Goal: Task Accomplishment & Management: Use online tool/utility

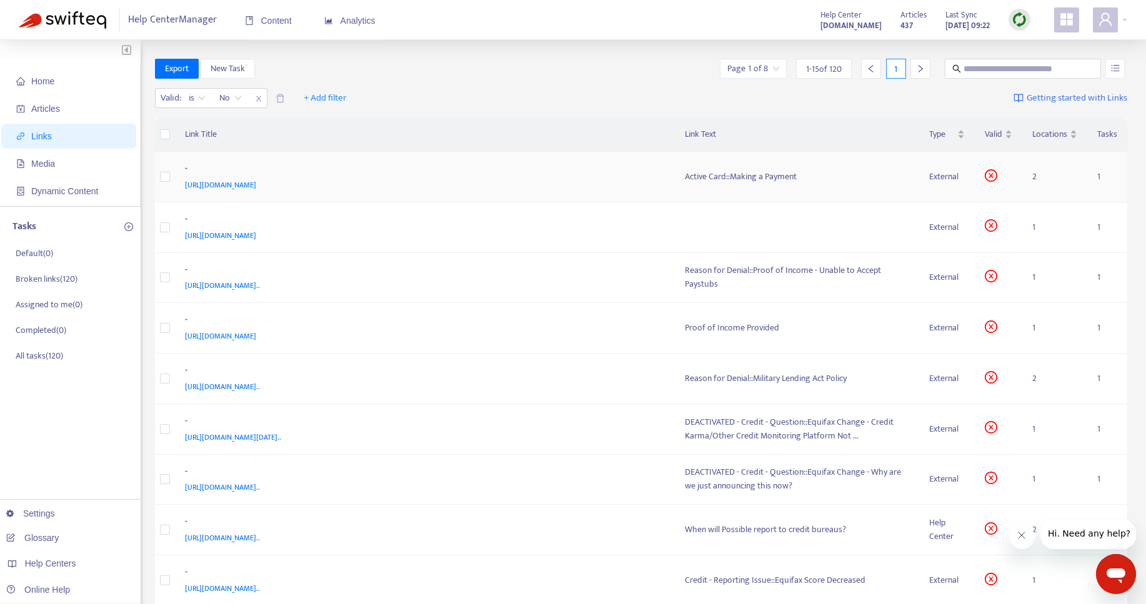
click at [256, 189] on span "[URL][DOMAIN_NAME]" at bounding box center [220, 185] width 71 height 12
click at [945, 180] on div "External" at bounding box center [947, 177] width 36 height 14
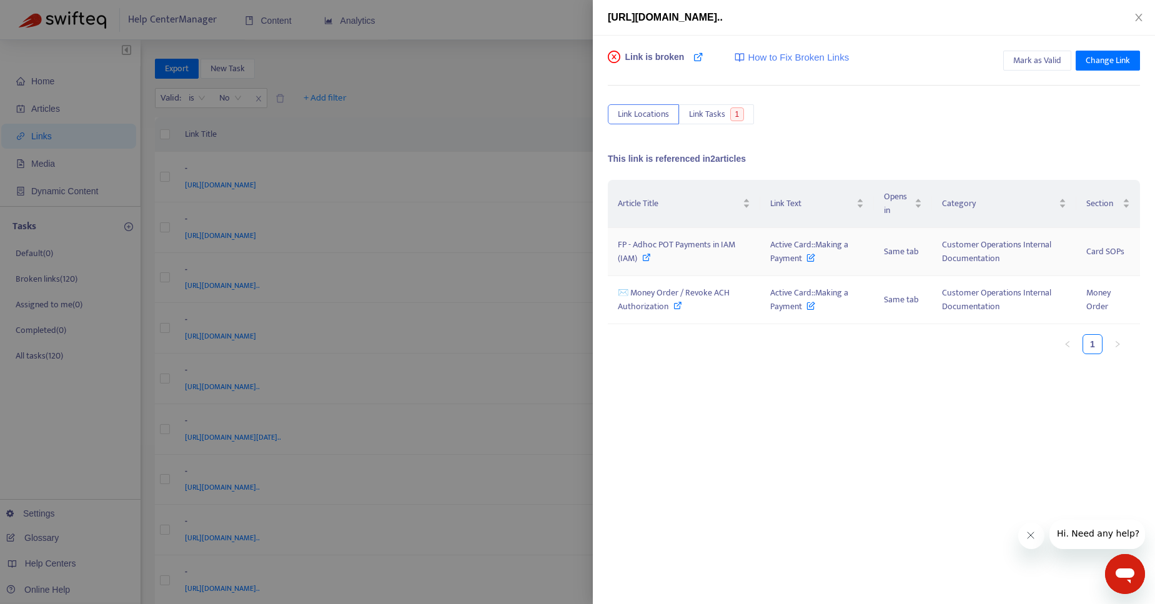
click at [643, 257] on icon at bounding box center [646, 257] width 9 height 9
drag, startPoint x: 765, startPoint y: 244, endPoint x: 800, endPoint y: 258, distance: 38.4
click at [800, 258] on td "Active Card::Making a Payment" at bounding box center [817, 252] width 114 height 48
copy span "Active Card::Making a Paymen"
click at [681, 306] on icon at bounding box center [678, 305] width 9 height 9
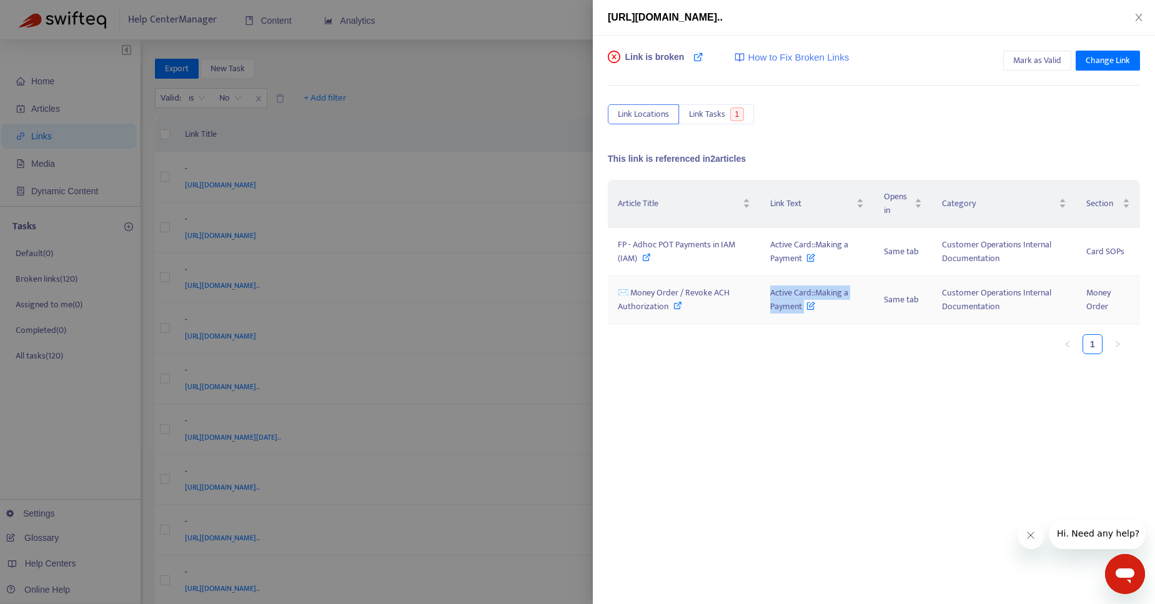
drag, startPoint x: 770, startPoint y: 294, endPoint x: 799, endPoint y: 316, distance: 36.2
click at [799, 316] on td "Active Card::Making a Payment" at bounding box center [817, 300] width 114 height 48
copy span "Active Card::Making a Payment"
click at [960, 379] on div "Article Title Link Text Opens in Category Section FP - Adhoc POT Payments in IA…" at bounding box center [874, 305] width 532 height 250
click at [1040, 60] on span "Mark as Valid" at bounding box center [1038, 61] width 48 height 14
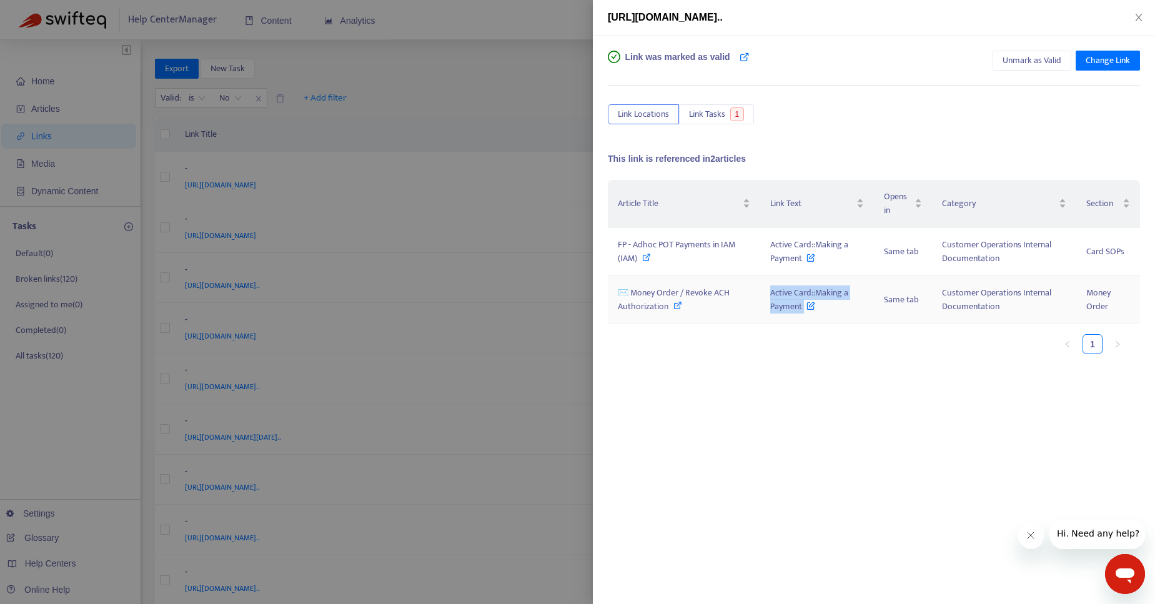
drag, startPoint x: 767, startPoint y: 294, endPoint x: 653, endPoint y: 169, distance: 168.9
click at [798, 314] on td "Active Card::Making a Payment" at bounding box center [817, 300] width 114 height 48
copy span "Active Card::Making a Payment"
click at [522, 52] on div at bounding box center [577, 302] width 1155 height 604
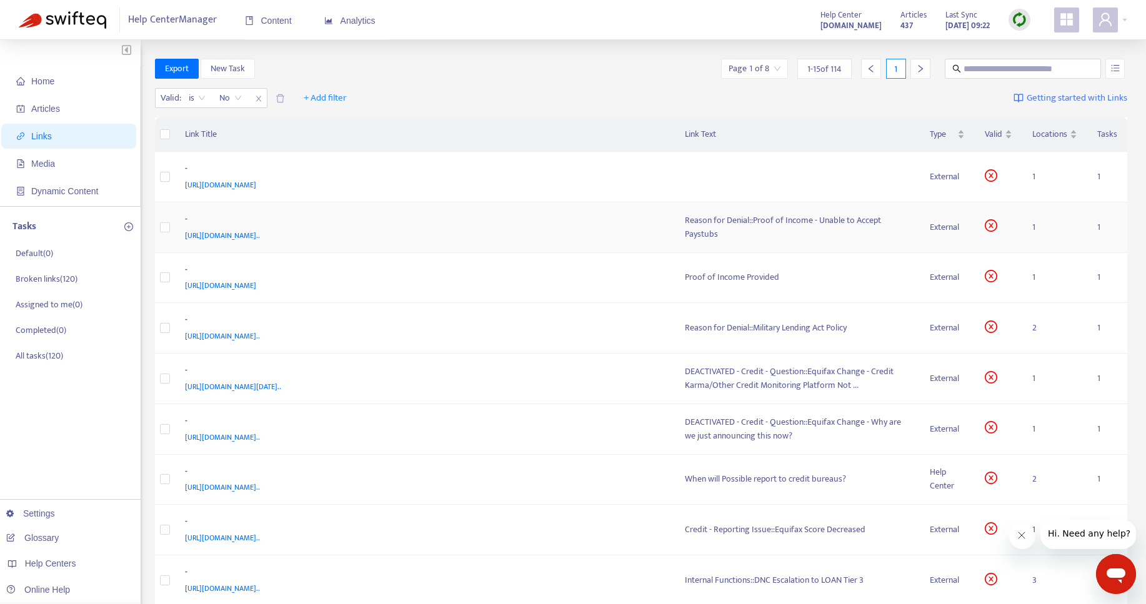
click at [702, 227] on div "Reason for Denial::Proof of Income - Unable to Accept Paystubs" at bounding box center [797, 227] width 225 height 27
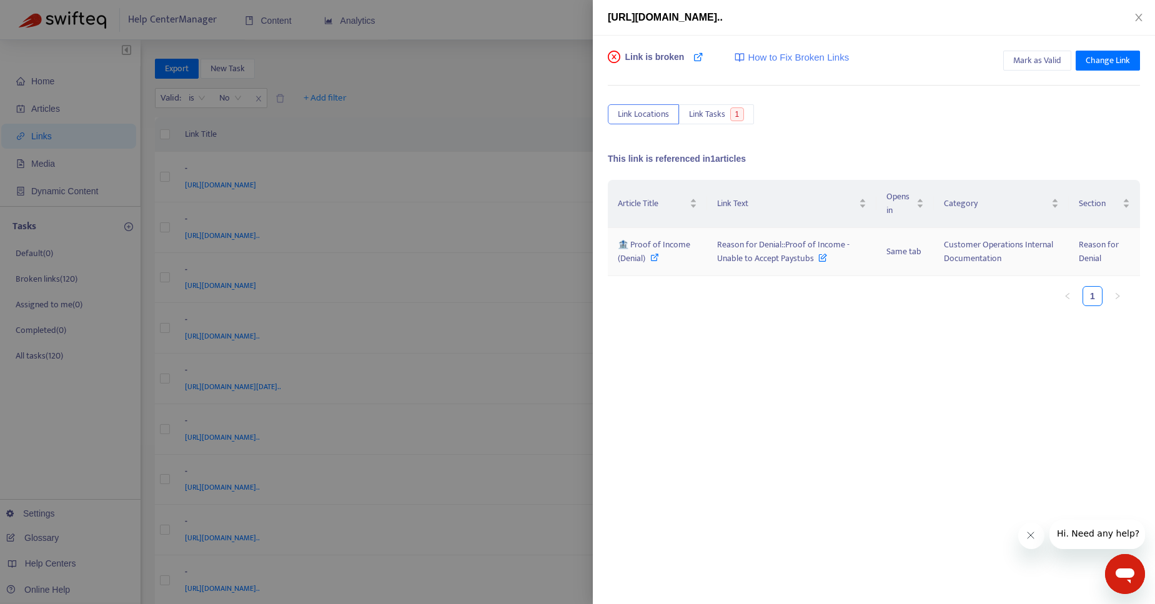
click at [656, 257] on icon at bounding box center [654, 257] width 9 height 9
drag, startPoint x: 715, startPoint y: 247, endPoint x: 814, endPoint y: 265, distance: 100.3
click at [814, 265] on td "Reason for Denial::Proof of Income - Unable to Accept Paystubs" at bounding box center [791, 252] width 169 height 48
copy span "Reason for Denial::Proof of Income - Unable to Accept Paystubs"
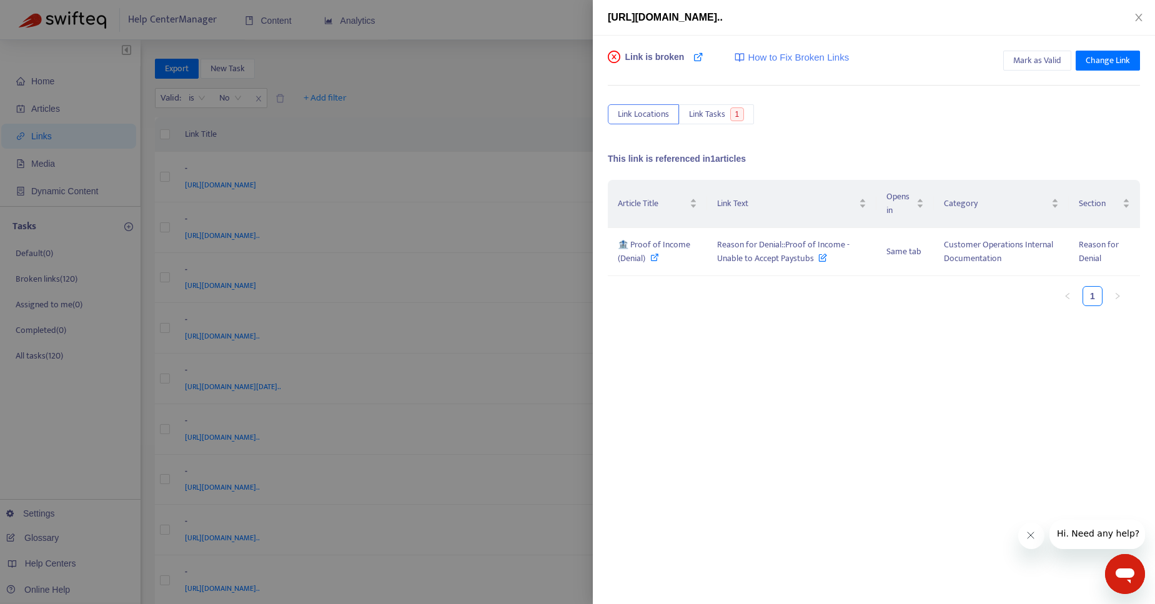
click at [830, 98] on div "Link is broken How to Fix Broken Links Mark as Valid Change Link Link Locations…" at bounding box center [874, 243] width 532 height 384
click at [1033, 64] on span "Mark as Valid" at bounding box center [1038, 61] width 48 height 14
click at [479, 122] on div at bounding box center [577, 302] width 1155 height 604
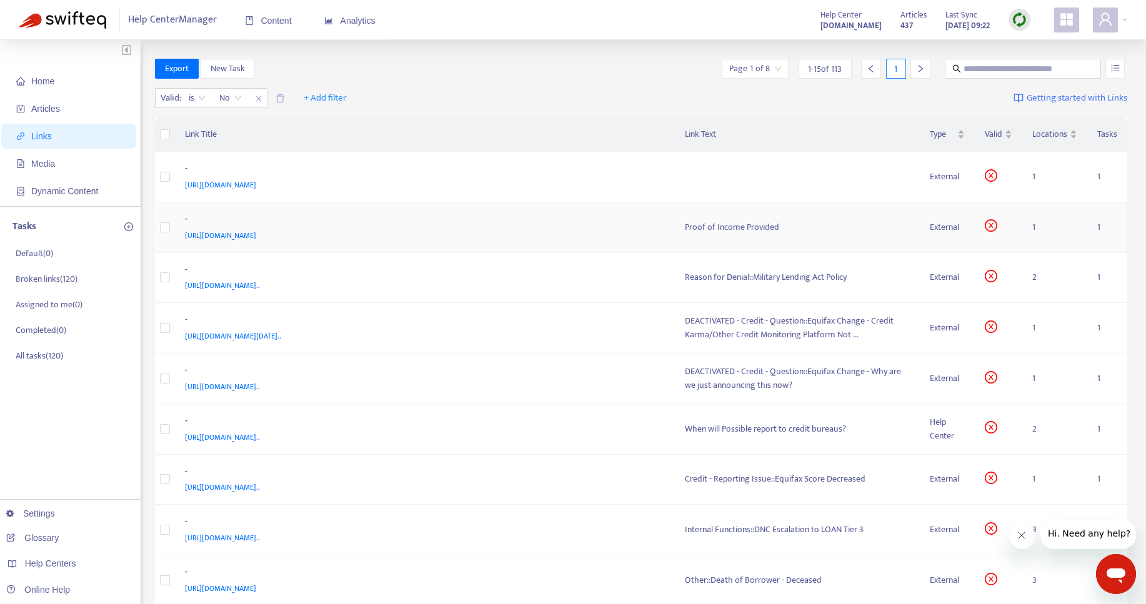
click at [752, 226] on div "Proof of Income Provided" at bounding box center [797, 228] width 225 height 14
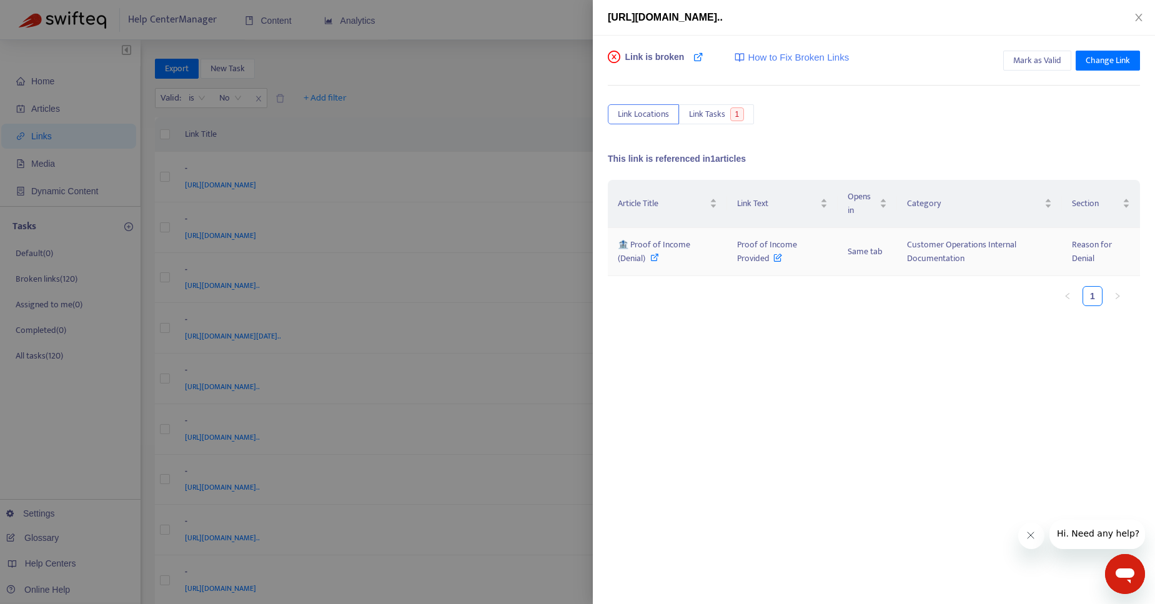
click at [659, 258] on div "🏦 Proof of Income (Denial)" at bounding box center [667, 251] width 99 height 27
drag, startPoint x: 738, startPoint y: 242, endPoint x: 770, endPoint y: 264, distance: 38.7
click at [770, 264] on span "Proof of Income Provided" at bounding box center [767, 251] width 60 height 28
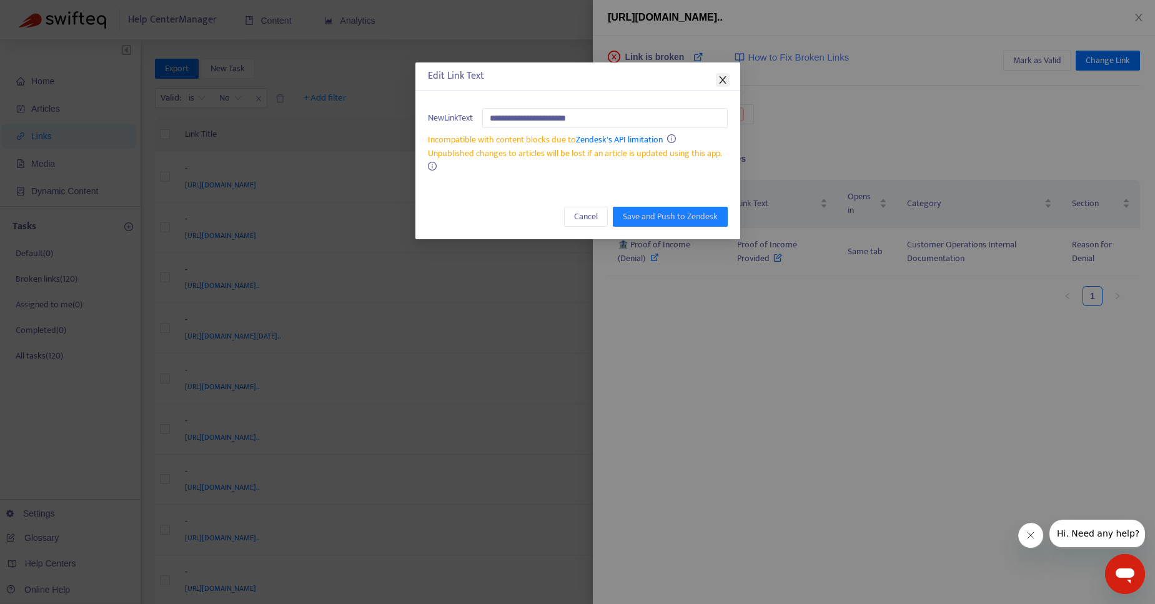
click at [718, 81] on icon "close" at bounding box center [723, 80] width 10 height 10
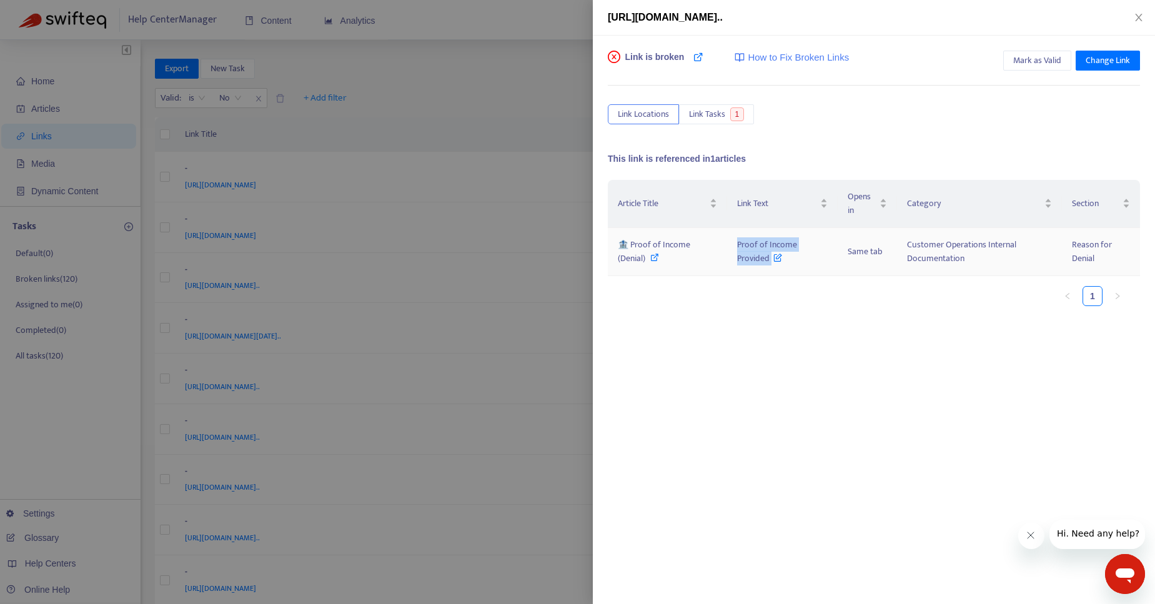
drag, startPoint x: 734, startPoint y: 244, endPoint x: 773, endPoint y: 259, distance: 42.1
click at [773, 259] on td "Proof of Income Provided" at bounding box center [782, 252] width 111 height 48
copy span "Proof of Income Provided"
click at [1044, 59] on span "Mark as Valid" at bounding box center [1038, 61] width 48 height 14
click at [549, 122] on div at bounding box center [577, 302] width 1155 height 604
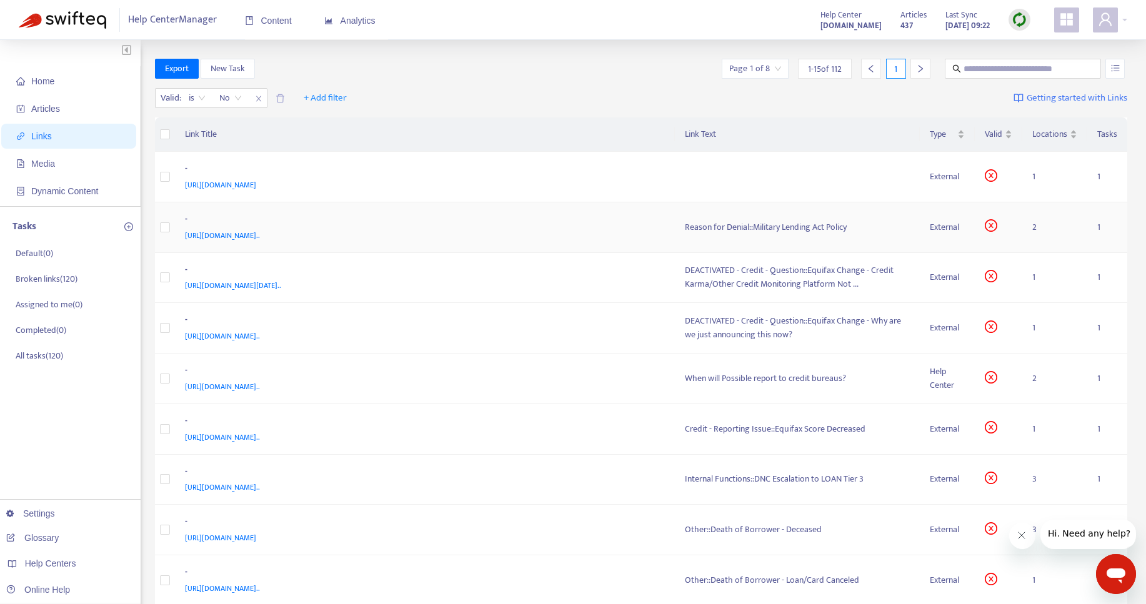
click at [731, 230] on div "Reason for Denial::Military Lending Act Policy" at bounding box center [797, 228] width 225 height 14
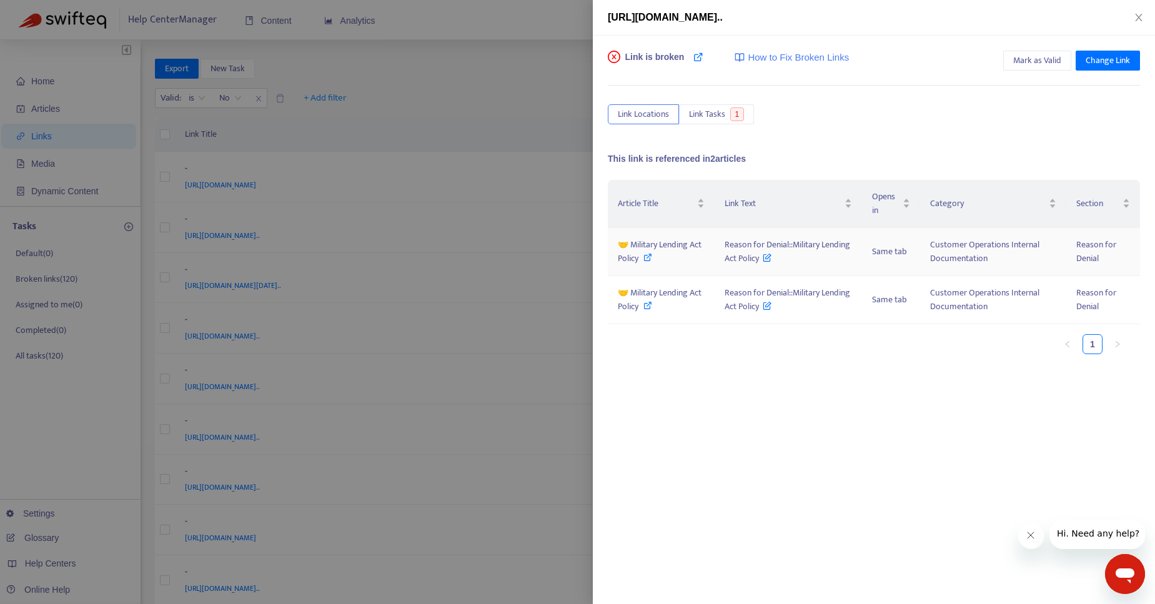
click at [647, 257] on icon at bounding box center [648, 257] width 9 height 9
drag, startPoint x: 727, startPoint y: 245, endPoint x: 764, endPoint y: 259, distance: 39.0
click at [764, 259] on span "Reason for Denial::Military Lending Act Policy" at bounding box center [788, 251] width 126 height 28
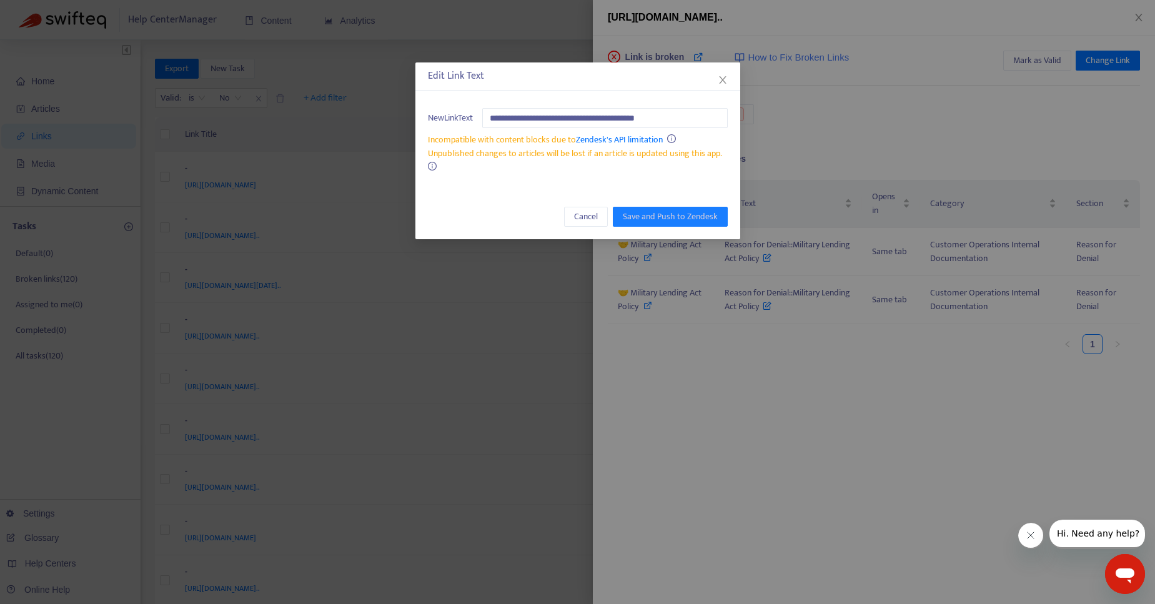
click at [807, 427] on div "**********" at bounding box center [577, 302] width 1155 height 604
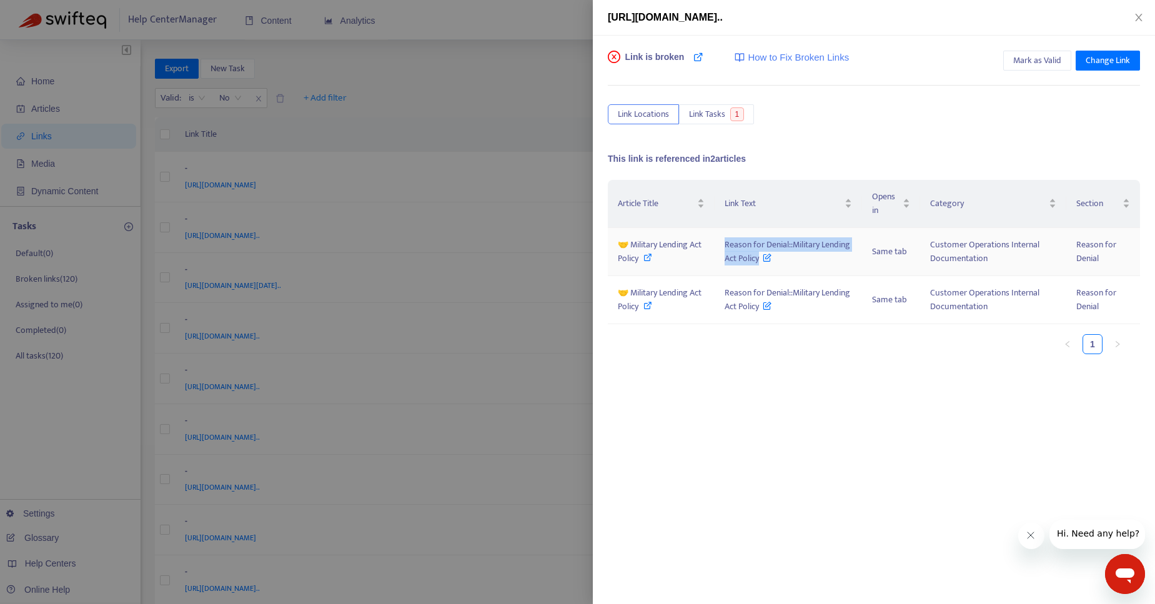
drag, startPoint x: 724, startPoint y: 242, endPoint x: 762, endPoint y: 260, distance: 41.9
click at [762, 260] on td "Reason for Denial::Military Lending Act Policy" at bounding box center [789, 252] width 148 height 48
copy span "Reason for Denial::Military Lending Act Policy"
click at [648, 308] on icon at bounding box center [648, 305] width 9 height 9
drag, startPoint x: 726, startPoint y: 293, endPoint x: 760, endPoint y: 313, distance: 39.8
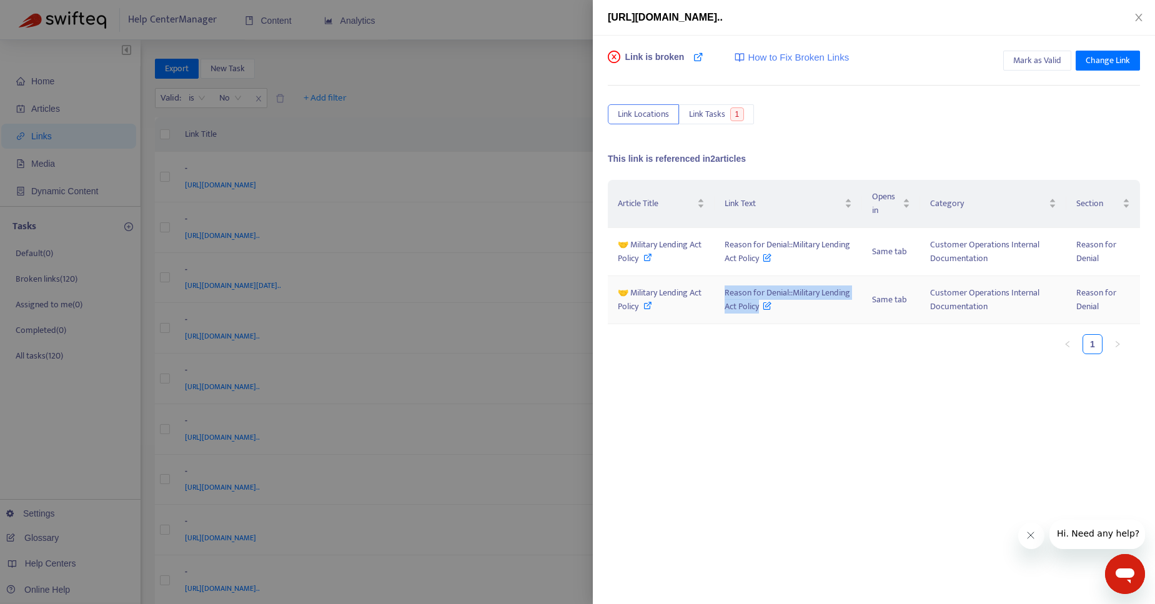
click at [760, 313] on span "Reason for Denial::Military Lending Act Policy" at bounding box center [788, 300] width 126 height 28
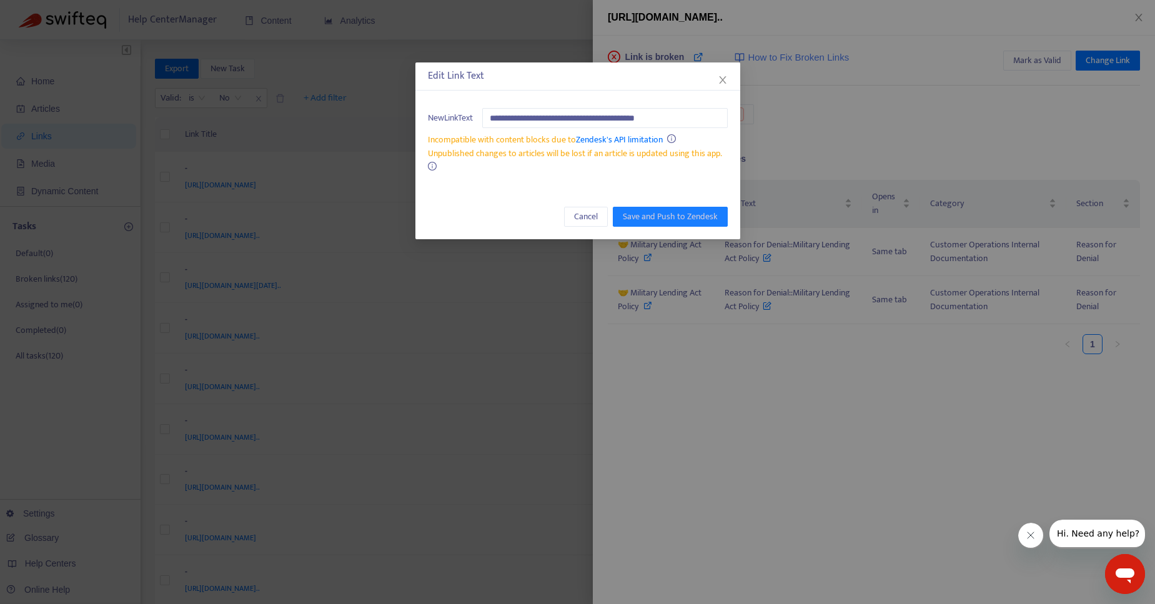
click at [828, 101] on div "**********" at bounding box center [577, 302] width 1155 height 604
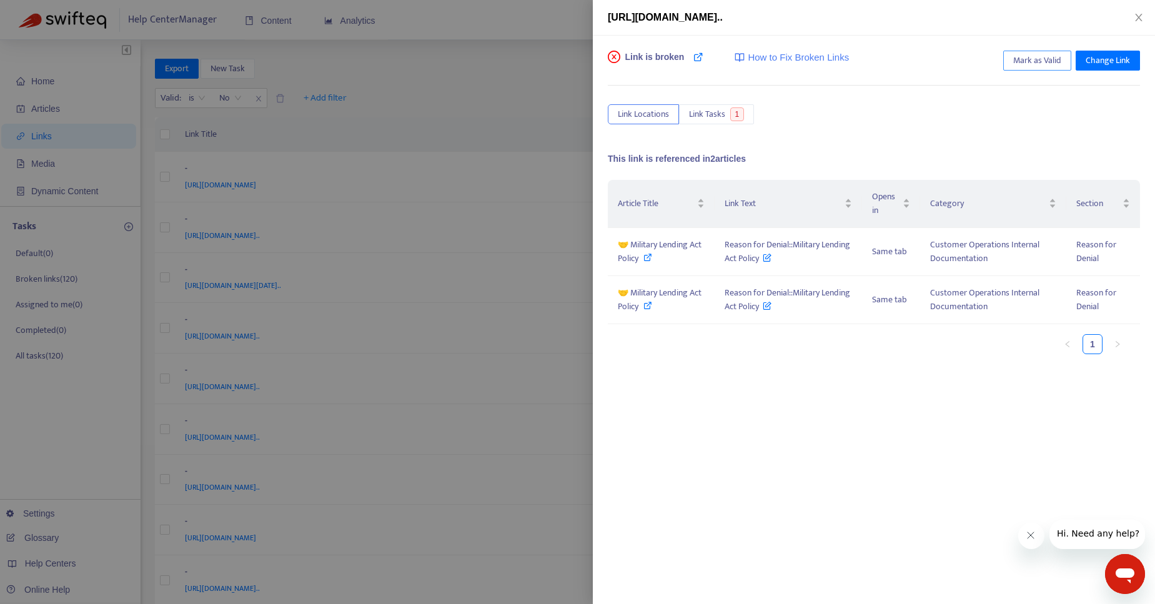
click at [1023, 64] on span "Mark as Valid" at bounding box center [1038, 61] width 48 height 14
click at [438, 37] on div at bounding box center [577, 302] width 1155 height 604
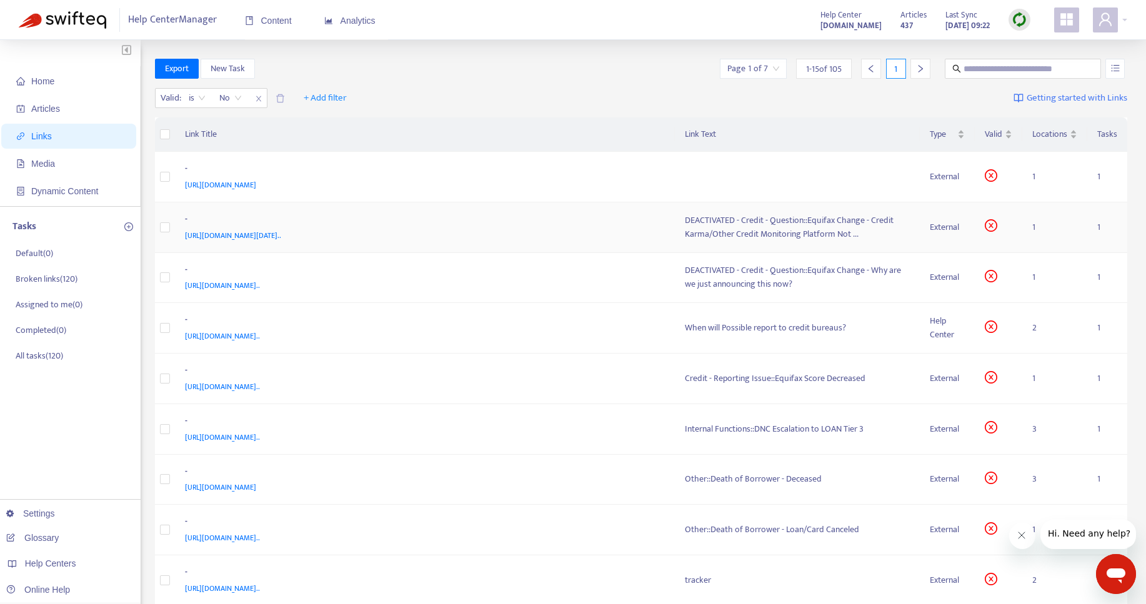
click at [772, 230] on div "DEACTIVATED - Credit - Question::Equifax Change - Credit Karma/Other Credit Mon…" at bounding box center [797, 227] width 225 height 27
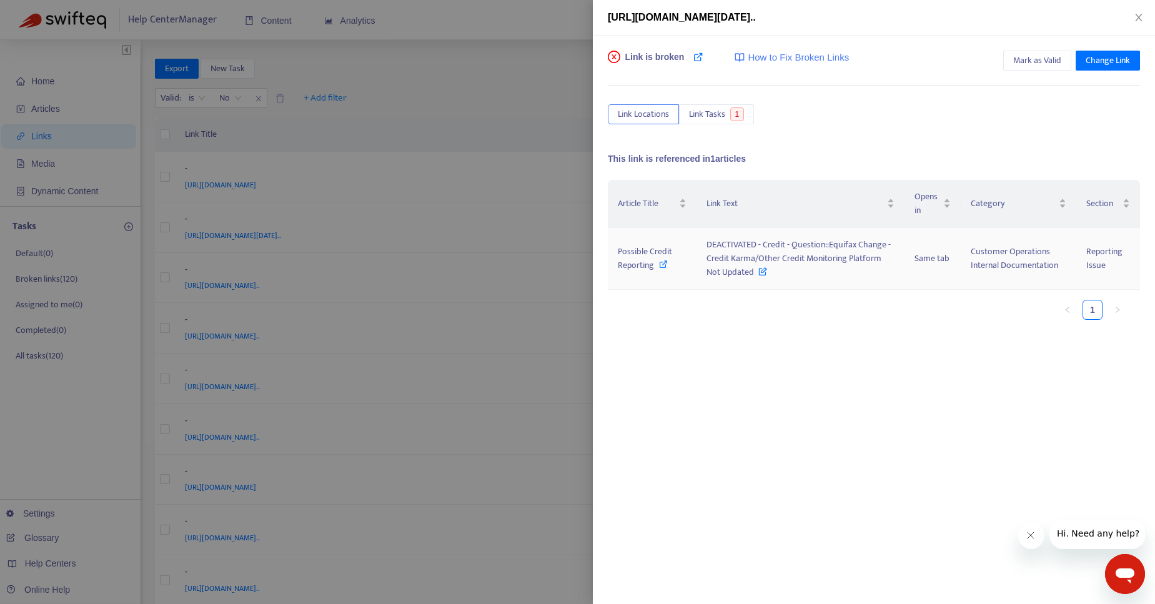
click at [662, 264] on icon at bounding box center [663, 264] width 9 height 9
drag, startPoint x: 705, startPoint y: 244, endPoint x: 653, endPoint y: 107, distance: 146.9
click at [755, 276] on td "DEACTIVATED - Credit - Question::Equifax Change - Credit Karma/Other Credit Mon…" at bounding box center [801, 259] width 208 height 62
copy span "DEACTIVATED - Credit - Question::Equifax Change - Credit Karma/Other Credit Mon…"
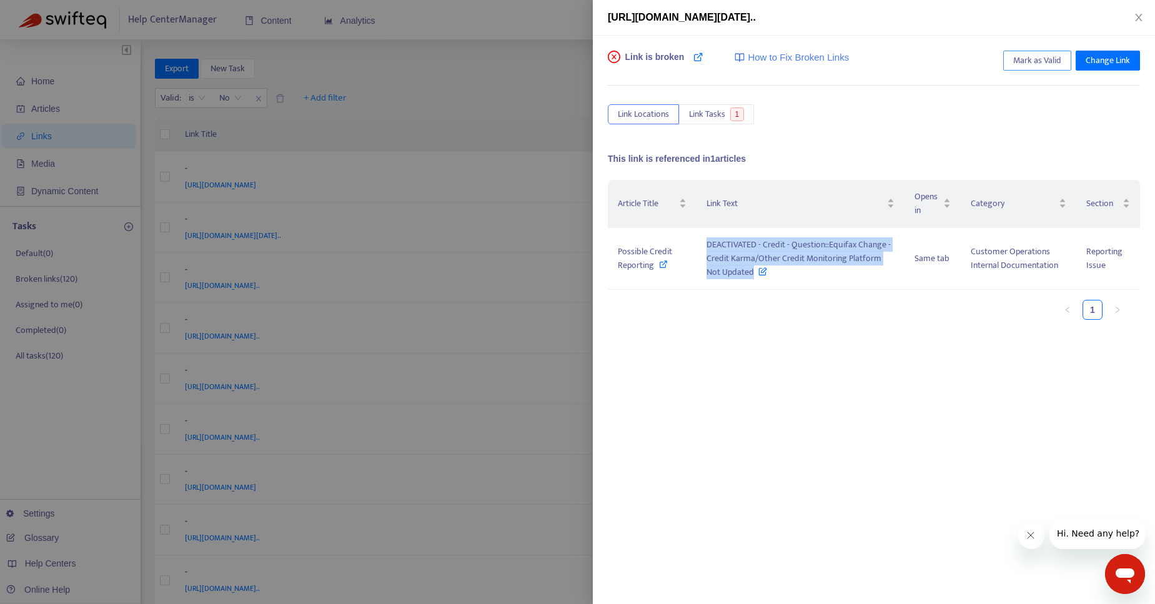
click at [1035, 63] on span "Mark as Valid" at bounding box center [1038, 61] width 48 height 14
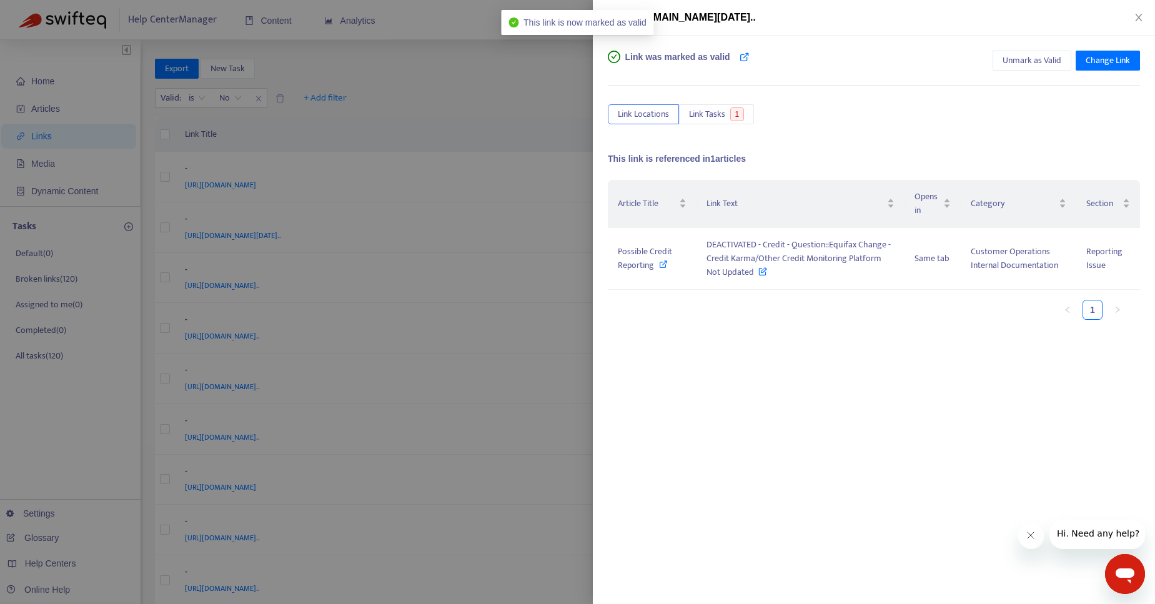
click at [499, 119] on div at bounding box center [577, 302] width 1155 height 604
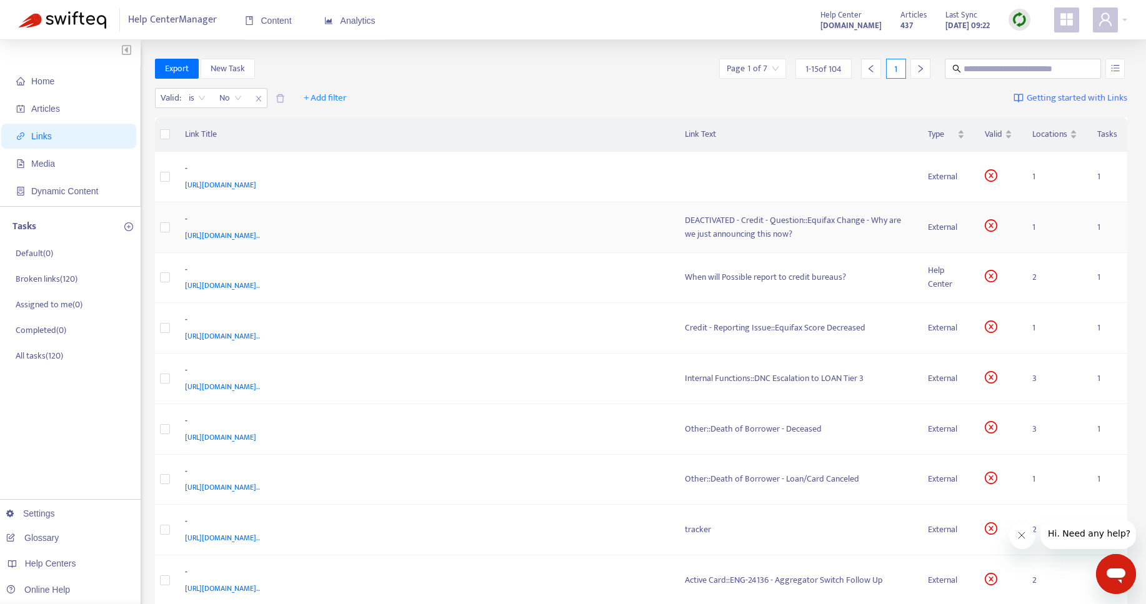
click at [762, 227] on div "DEACTIVATED - Credit - Question::Equifax Change - Why are we just announcing th…" at bounding box center [797, 227] width 224 height 27
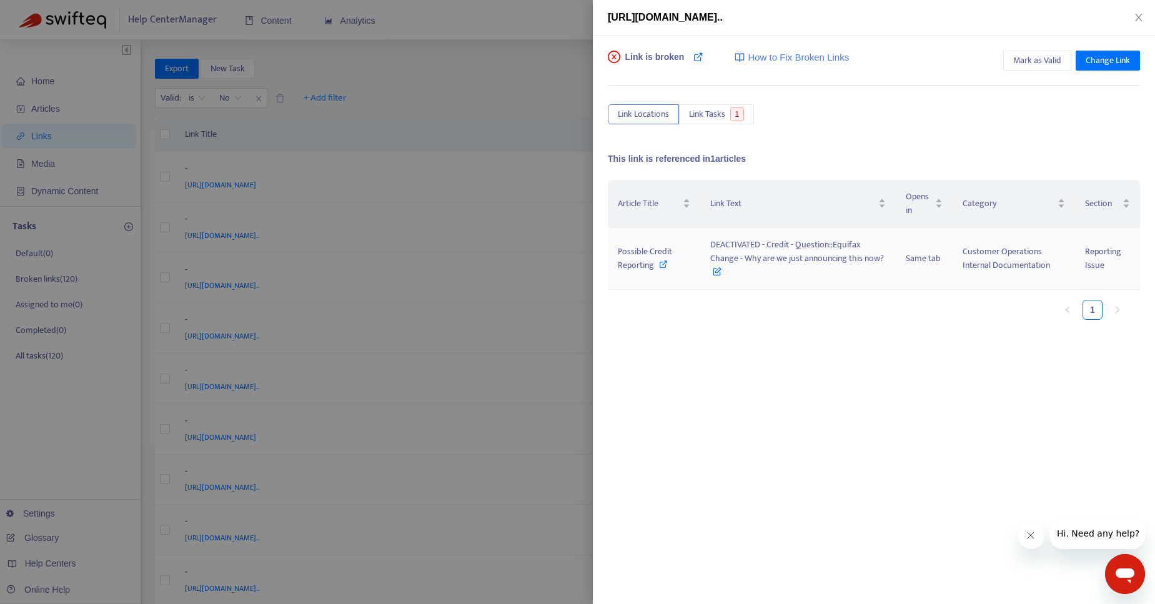
click at [663, 266] on icon at bounding box center [663, 264] width 9 height 9
drag, startPoint x: 709, startPoint y: 246, endPoint x: 904, endPoint y: 260, distance: 194.8
click at [904, 260] on tr "Possible Credit Reporting DEACTIVATED - Credit - Question::Equifax Change - Why…" at bounding box center [874, 259] width 532 height 62
copy span "DEACTIVATED - Credit - Question::Equifax Change - Why are we just announcing th…"
click at [1026, 61] on span "Mark as Valid" at bounding box center [1038, 61] width 48 height 14
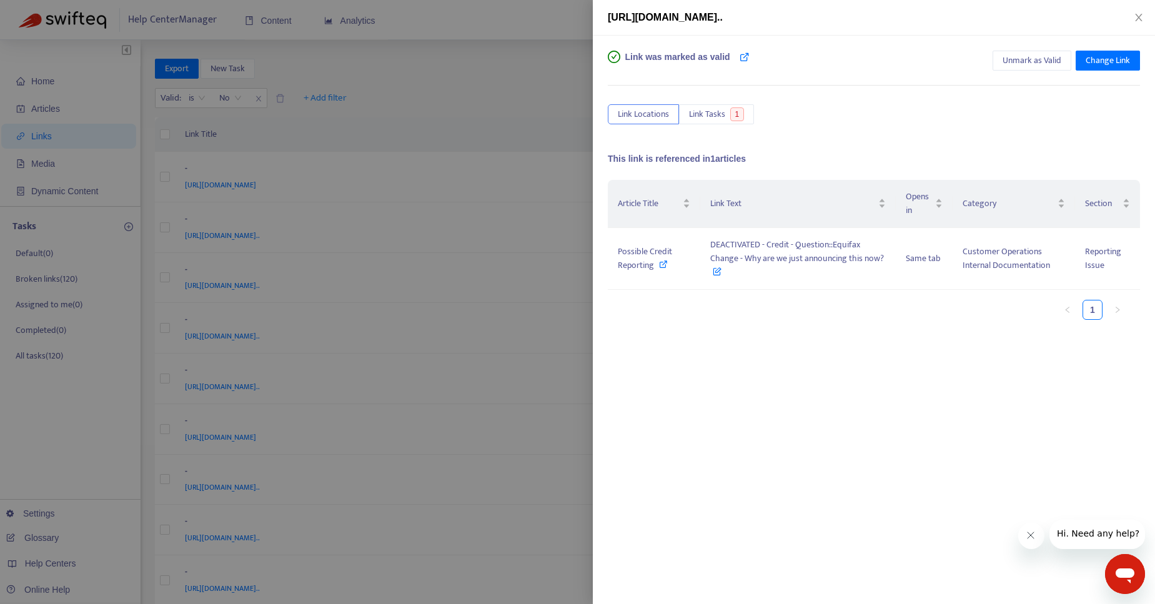
click at [529, 130] on div at bounding box center [577, 302] width 1155 height 604
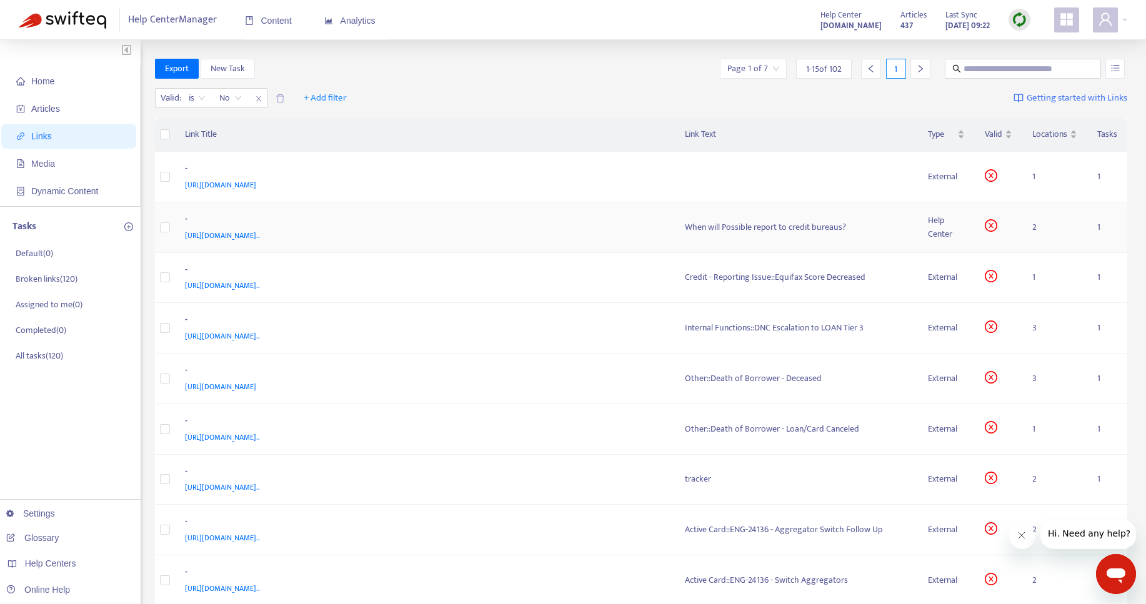
click at [730, 232] on div "When will Possible report to credit bureaus?" at bounding box center [796, 228] width 223 height 14
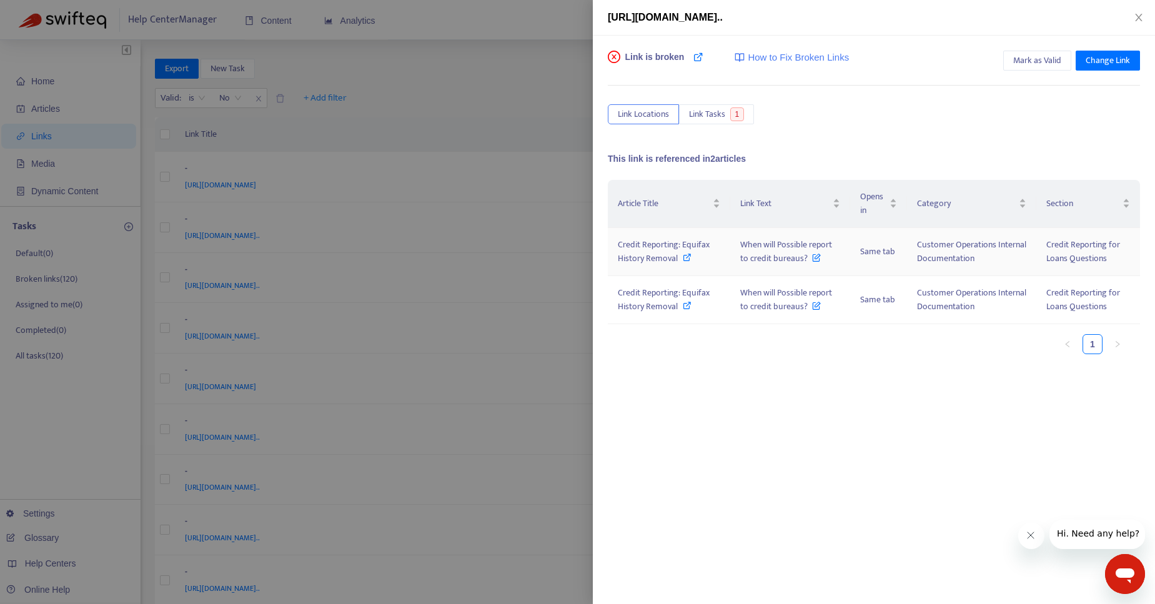
click at [690, 258] on icon at bounding box center [687, 257] width 9 height 9
drag, startPoint x: 736, startPoint y: 243, endPoint x: 805, endPoint y: 261, distance: 71.7
click at [805, 261] on td "When will Possible report to credit bureaus?" at bounding box center [790, 252] width 120 height 48
click at [689, 305] on icon at bounding box center [687, 305] width 9 height 9
drag, startPoint x: 740, startPoint y: 245, endPoint x: 809, endPoint y: 264, distance: 70.6
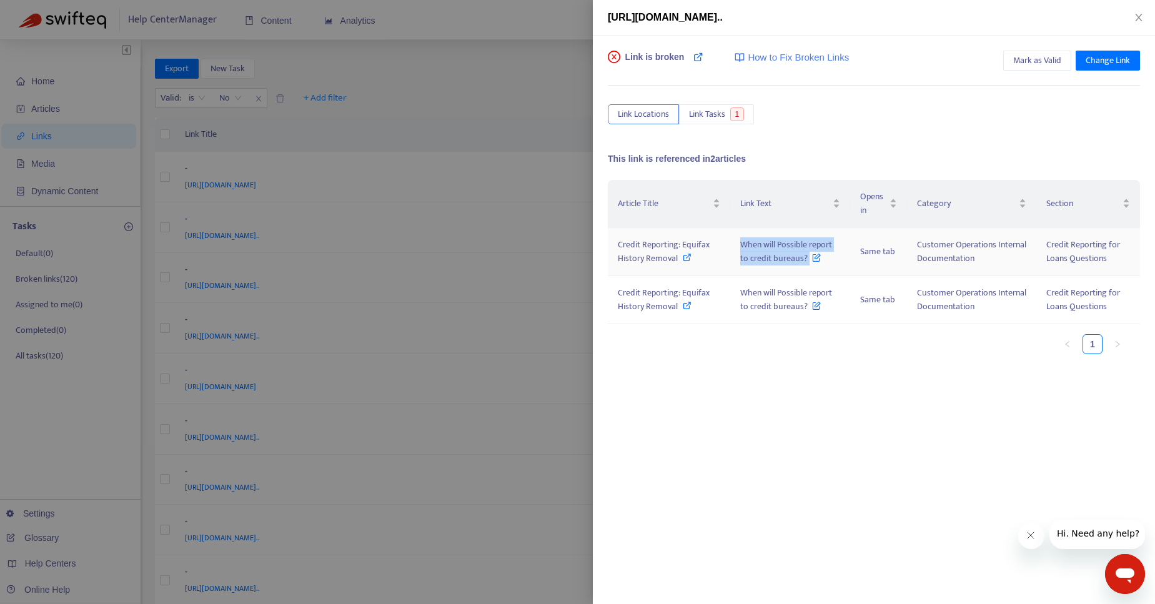
click at [809, 264] on span "When will Possible report to credit bureaus?" at bounding box center [786, 251] width 92 height 28
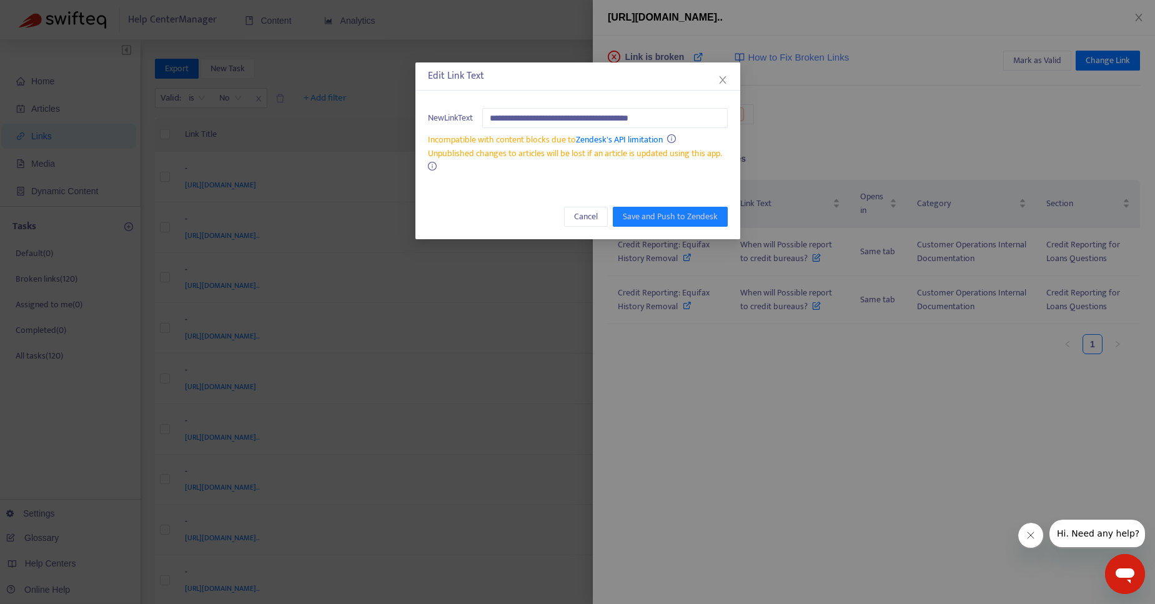
click at [775, 361] on div "**********" at bounding box center [577, 302] width 1155 height 604
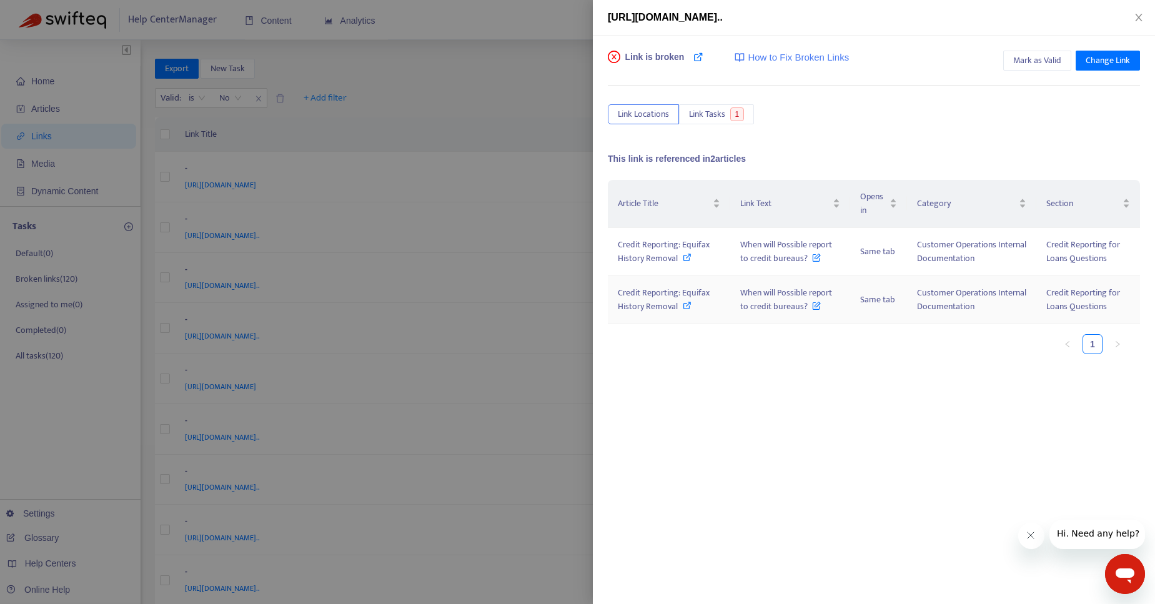
click at [685, 307] on icon at bounding box center [687, 305] width 9 height 9
click at [544, 51] on div at bounding box center [577, 302] width 1155 height 604
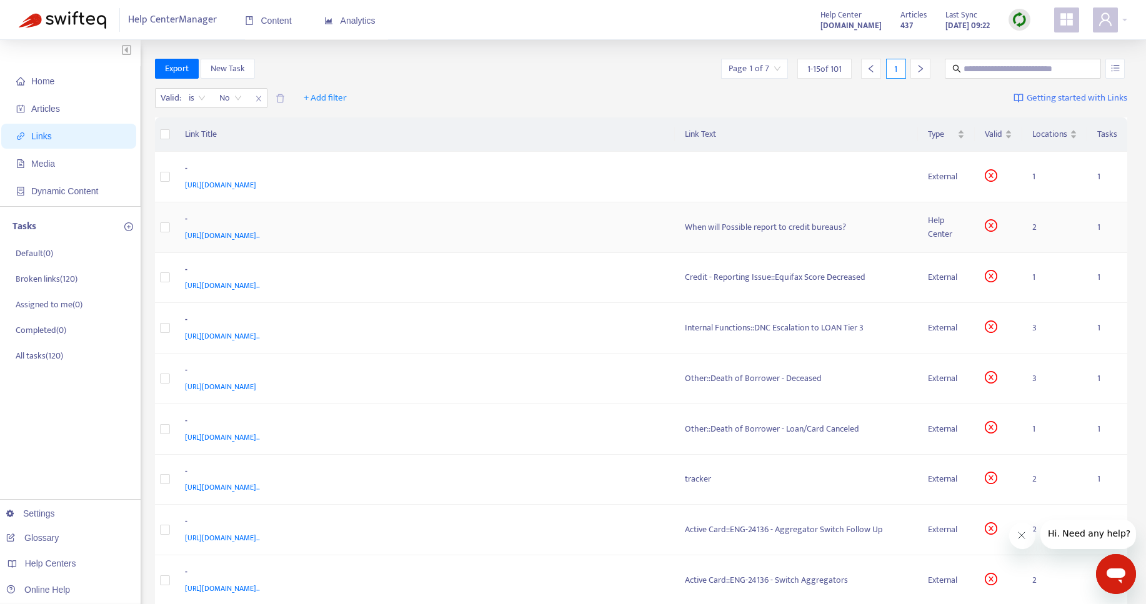
click at [752, 234] on td "When will Possible report to credit bureaus?" at bounding box center [796, 227] width 243 height 51
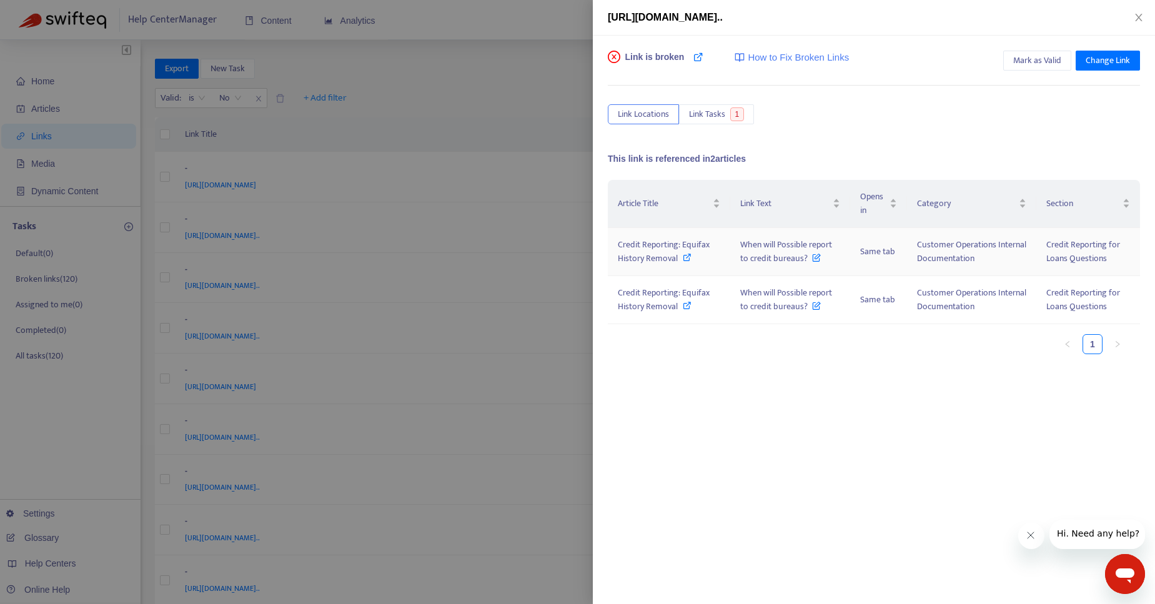
click at [684, 257] on icon at bounding box center [687, 257] width 9 height 9
click at [1040, 61] on span "Mark as Valid" at bounding box center [1038, 61] width 48 height 14
click at [491, 117] on div at bounding box center [577, 302] width 1155 height 604
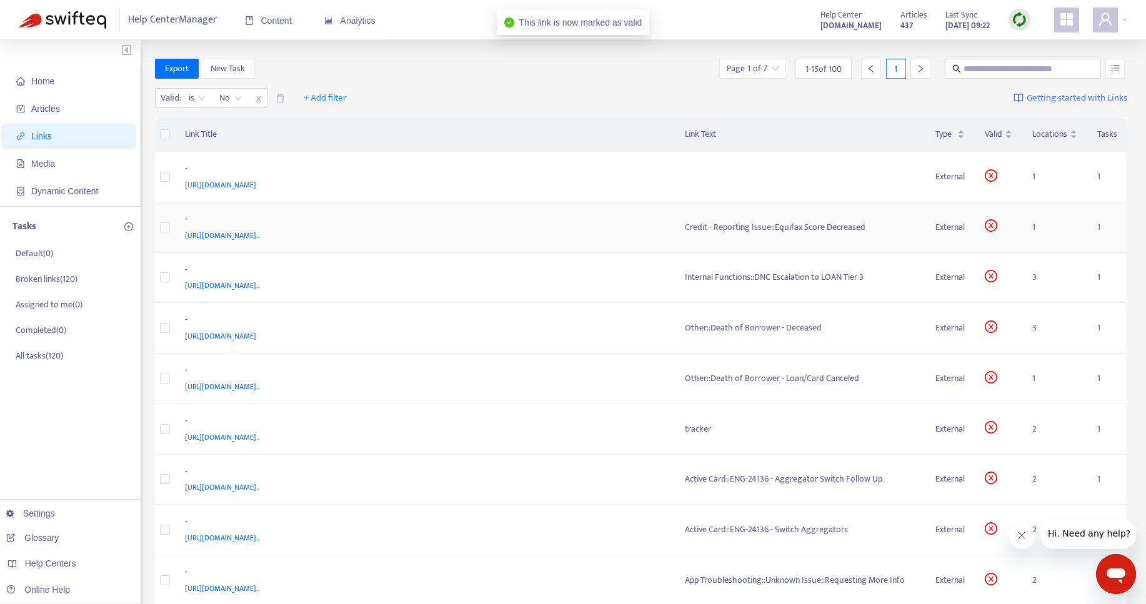
click at [719, 232] on div "Credit - Reporting Issue::Equifax Score Decreased" at bounding box center [800, 228] width 231 height 14
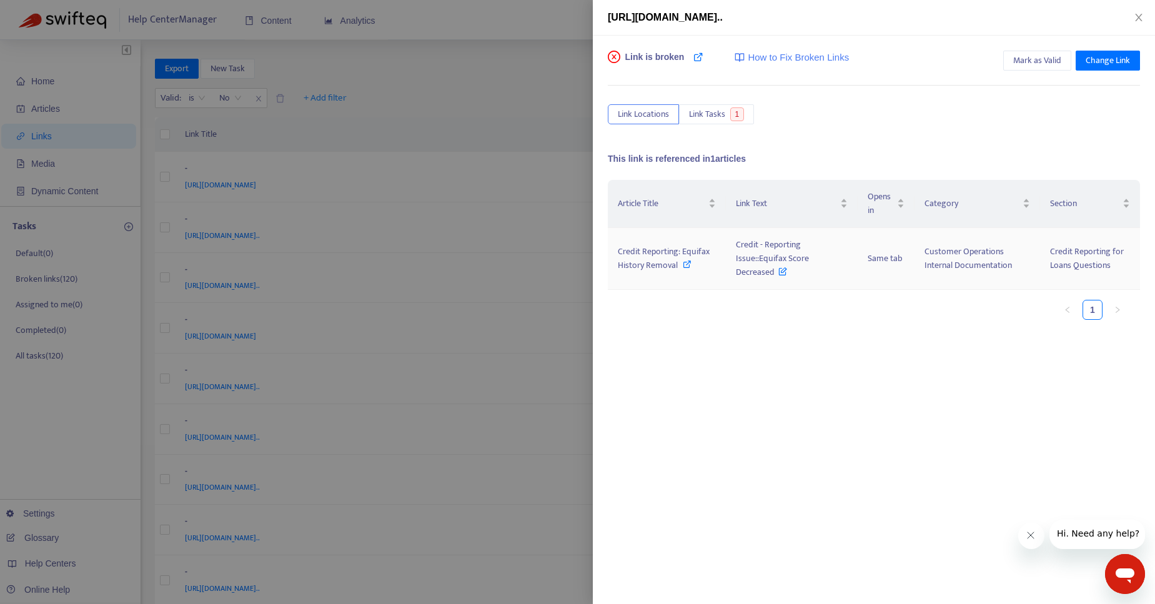
click at [689, 262] on icon at bounding box center [687, 264] width 9 height 9
drag, startPoint x: 734, startPoint y: 241, endPoint x: 774, endPoint y: 269, distance: 49.2
click at [774, 269] on td "Credit - Reporting Issue::Equifax Score Decreased" at bounding box center [792, 259] width 132 height 62
click at [1015, 67] on span "Mark as Valid" at bounding box center [1038, 61] width 48 height 14
click at [459, 110] on div at bounding box center [577, 302] width 1155 height 604
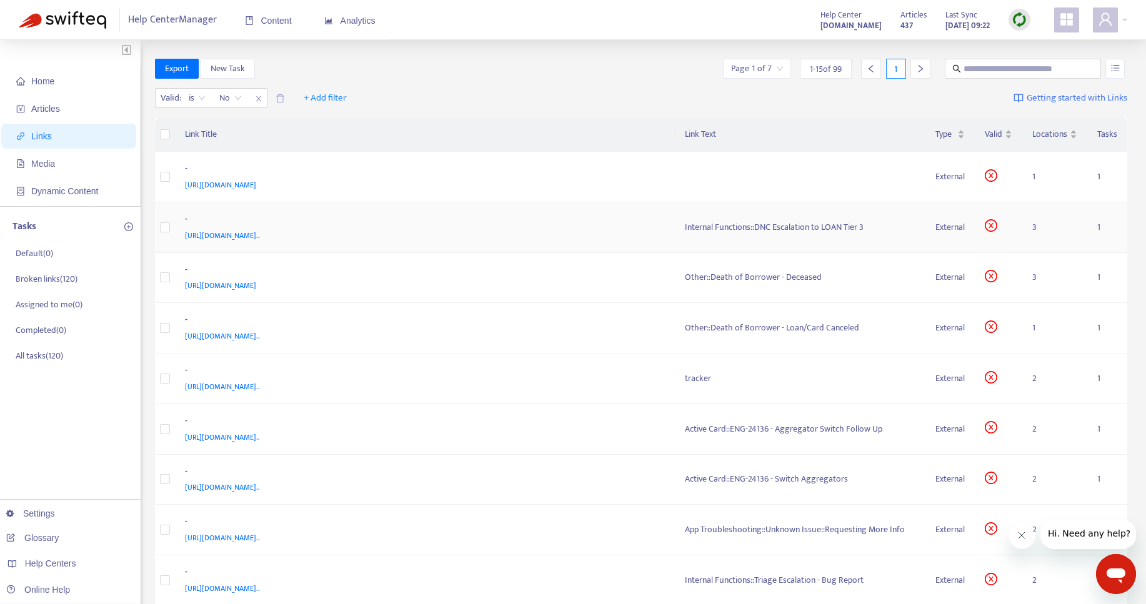
click at [714, 229] on div "Internal Functions::DNC Escalation to LOAN Tier 3" at bounding box center [800, 228] width 231 height 14
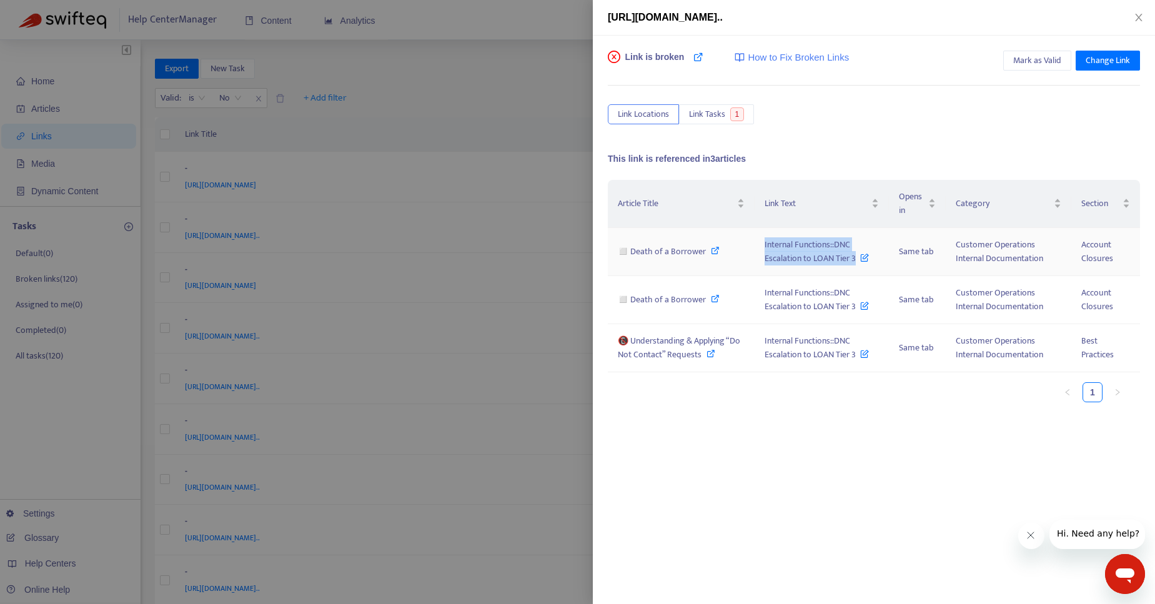
drag, startPoint x: 760, startPoint y: 245, endPoint x: 855, endPoint y: 259, distance: 96.0
click at [855, 259] on td "Internal Functions::DNC Escalation to LOAN Tier 3" at bounding box center [822, 252] width 134 height 48
click at [715, 250] on icon at bounding box center [715, 250] width 9 height 9
drag, startPoint x: 759, startPoint y: 246, endPoint x: 856, endPoint y: 260, distance: 98.5
click at [856, 260] on td "Internal Functions::DNC Escalation to LOAN Tier 3" at bounding box center [822, 252] width 134 height 48
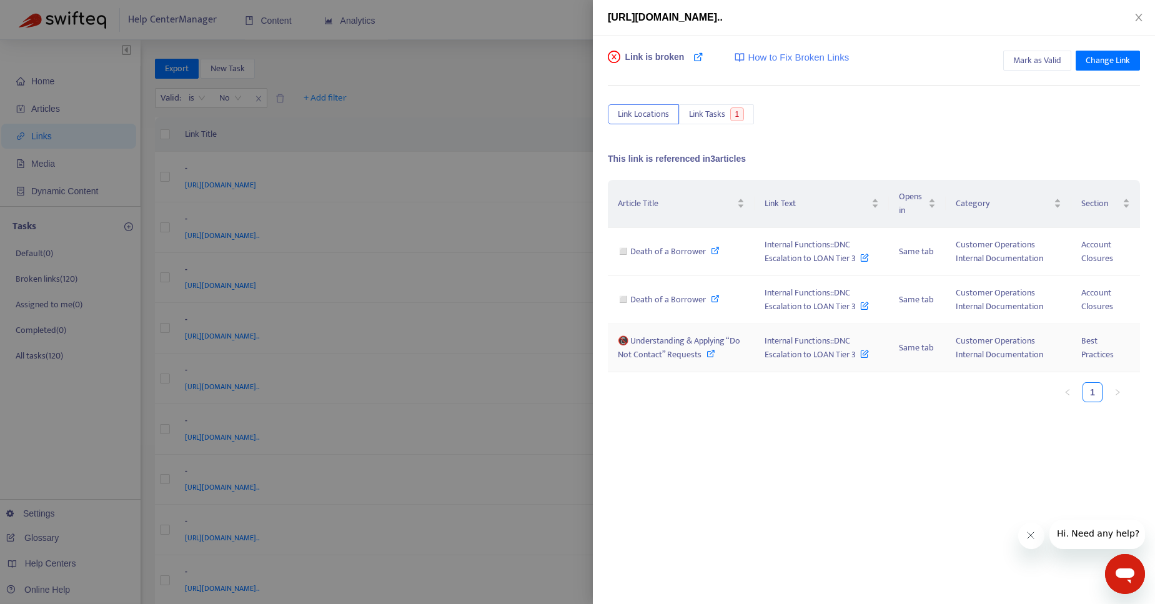
click at [710, 356] on icon at bounding box center [711, 353] width 9 height 9
drag, startPoint x: 759, startPoint y: 340, endPoint x: 644, endPoint y: 181, distance: 196.5
click at [864, 358] on td "Internal Functions::DNC Escalation to LOAN Tier 3" at bounding box center [822, 348] width 134 height 48
click at [711, 354] on icon at bounding box center [711, 353] width 9 height 9
click at [710, 353] on icon at bounding box center [711, 353] width 9 height 9
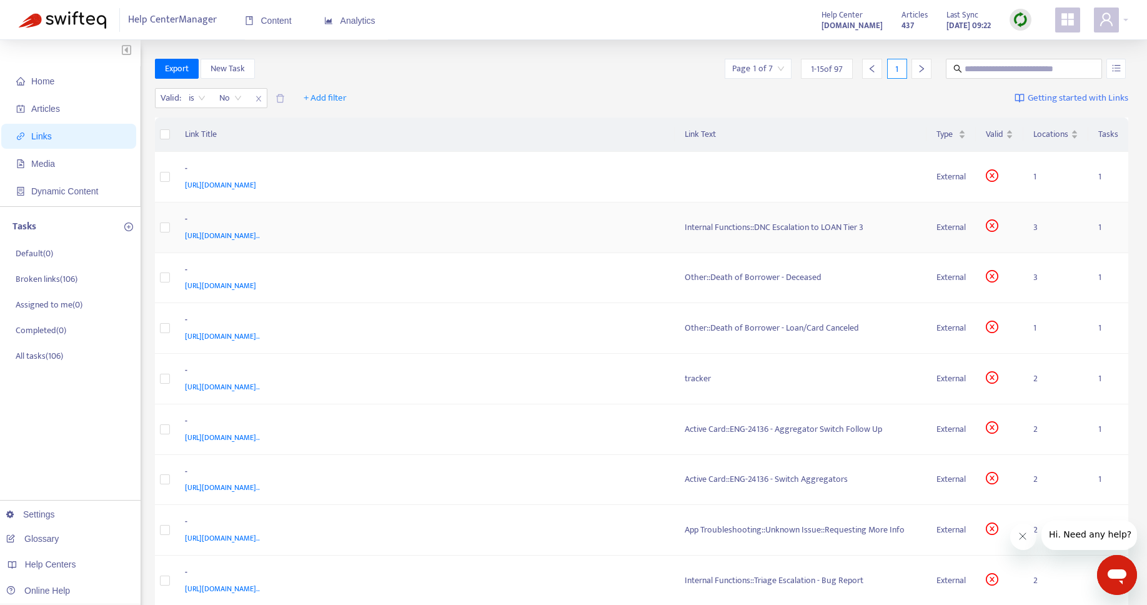
click at [759, 222] on div "Internal Functions::DNC Escalation to LOAN Tier 3" at bounding box center [801, 228] width 232 height 14
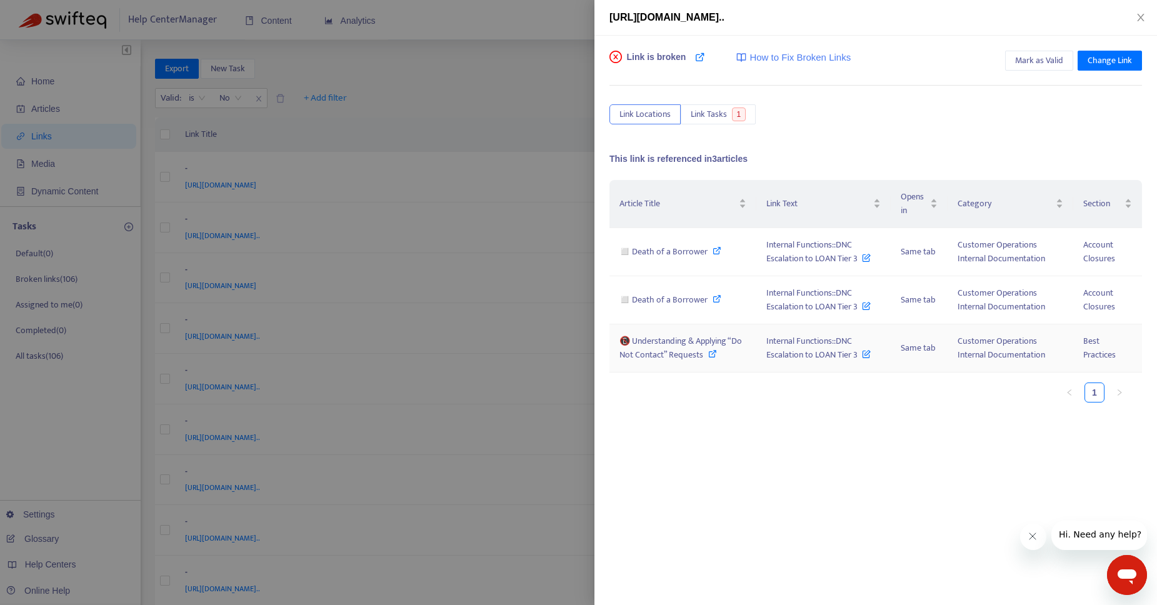
click at [712, 355] on icon at bounding box center [712, 353] width 9 height 9
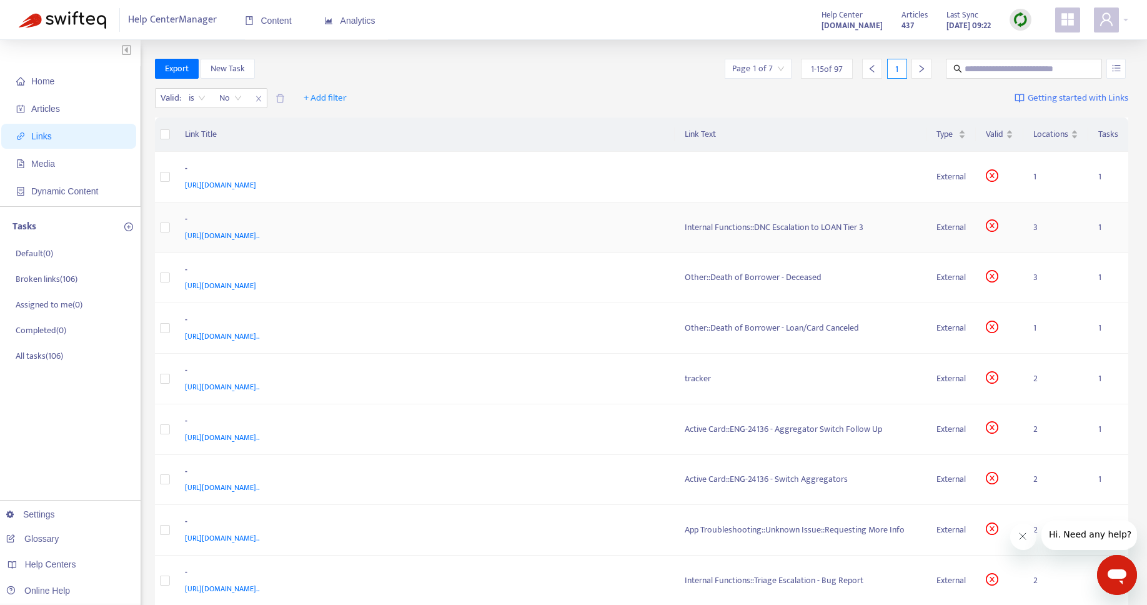
click at [749, 226] on div "Internal Functions::DNC Escalation to LOAN Tier 3" at bounding box center [801, 228] width 232 height 14
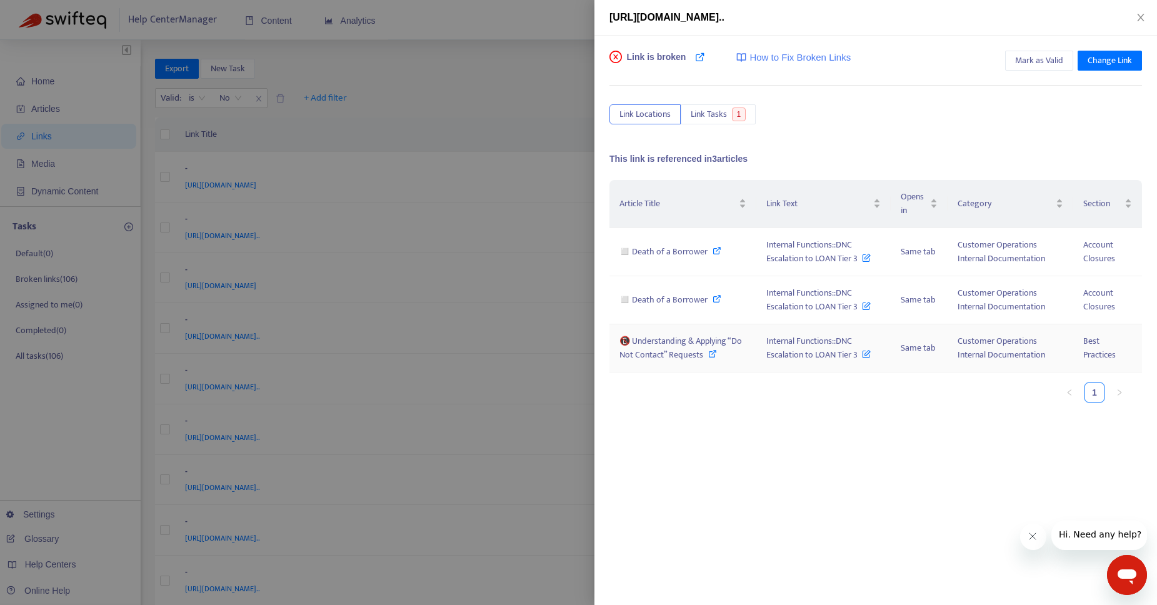
click at [709, 354] on icon at bounding box center [712, 353] width 9 height 9
drag, startPoint x: 765, startPoint y: 340, endPoint x: 837, endPoint y: 347, distance: 71.6
click at [850, 361] on td "Internal Functions::DNC Escalation to LOAN Tier 3" at bounding box center [823, 348] width 134 height 48
copy span "Internal Functions::DNC Escalation to LOAN Tier"
click at [521, 70] on div at bounding box center [578, 302] width 1157 height 605
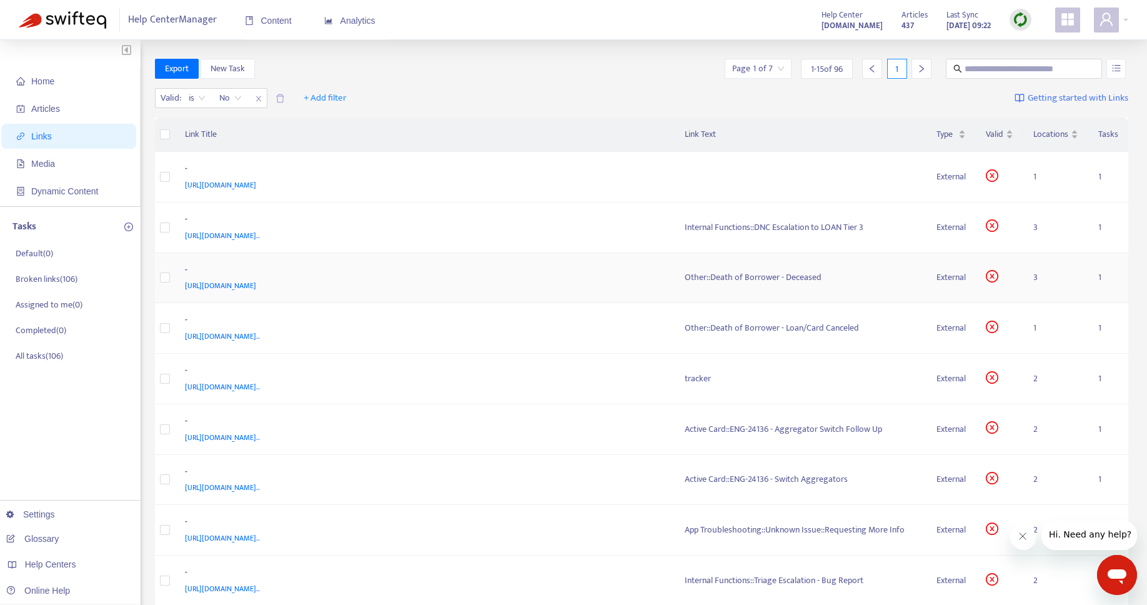
click at [763, 272] on div "Other::Death of Borrower - Deceased" at bounding box center [801, 278] width 232 height 14
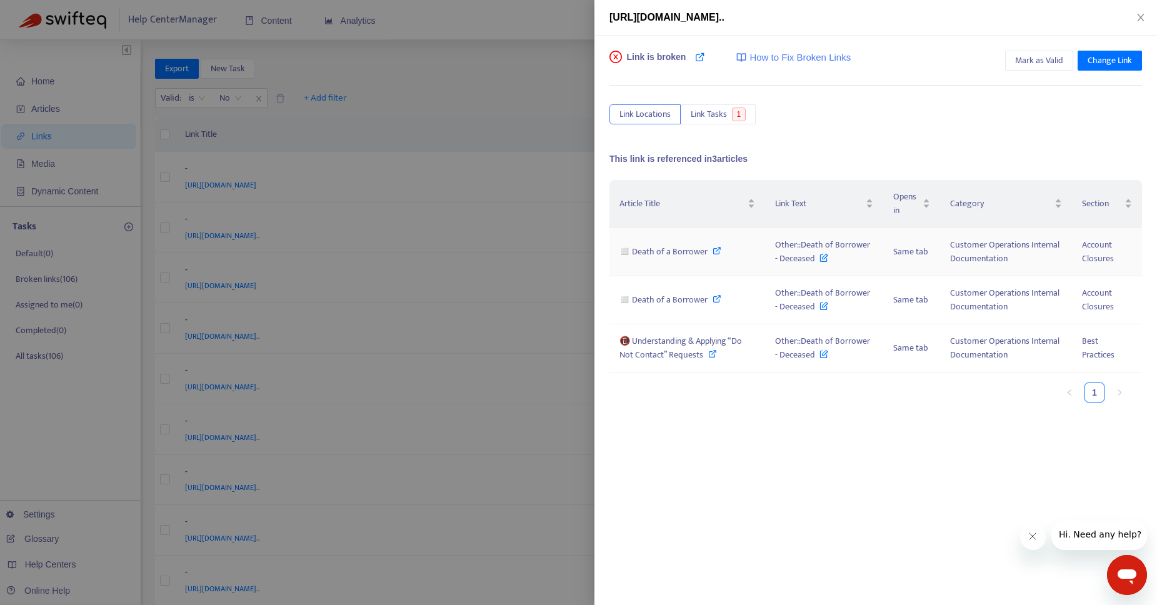
click at [712, 251] on icon at bounding box center [716, 250] width 9 height 9
drag, startPoint x: 797, startPoint y: 252, endPoint x: 617, endPoint y: 152, distance: 205.9
click at [817, 262] on td "Other::Death of Borrower - Deceased" at bounding box center [823, 252] width 117 height 48
copy span "Other::Death of Borrower - Deceased"
click at [711, 352] on icon at bounding box center [712, 353] width 9 height 9
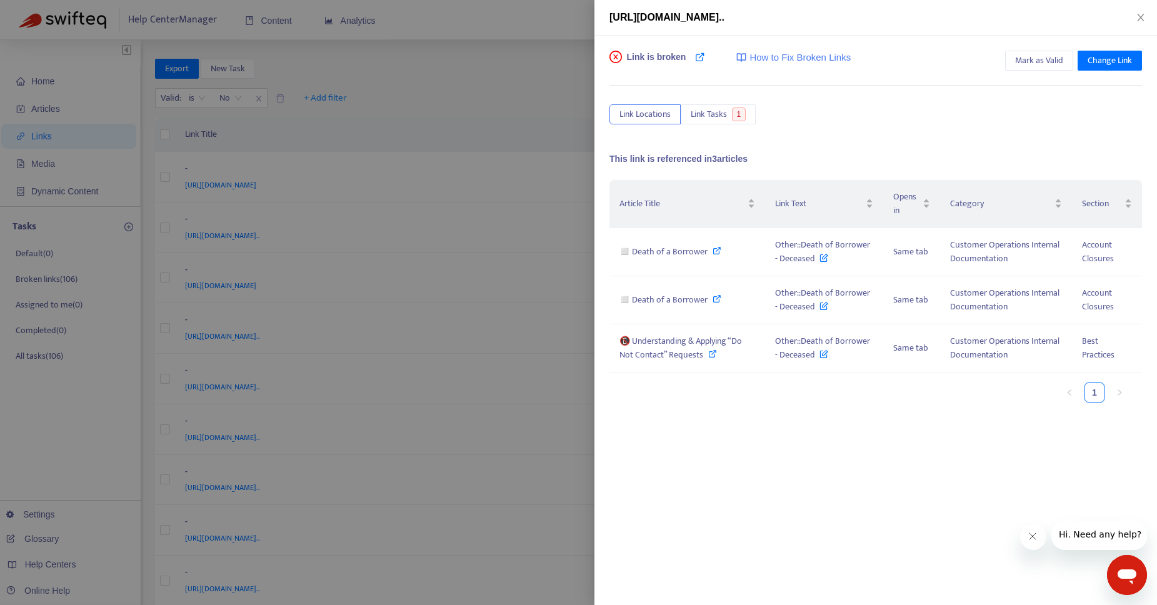
click at [526, 66] on div at bounding box center [578, 302] width 1157 height 605
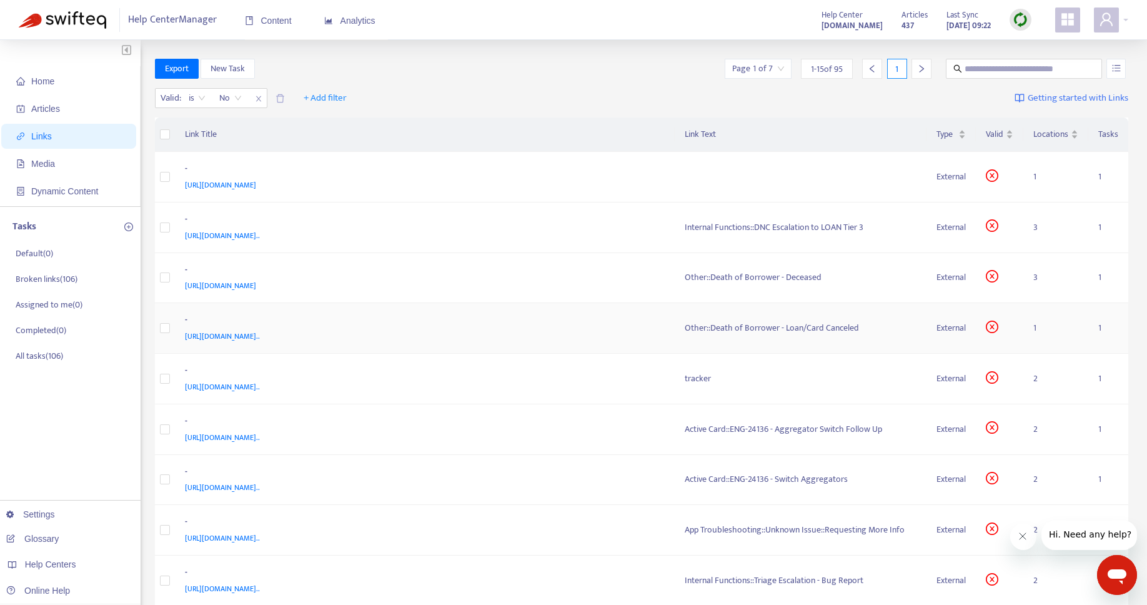
click at [735, 327] on div "Other::Death of Borrower - Loan/Card Canceled" at bounding box center [801, 328] width 232 height 14
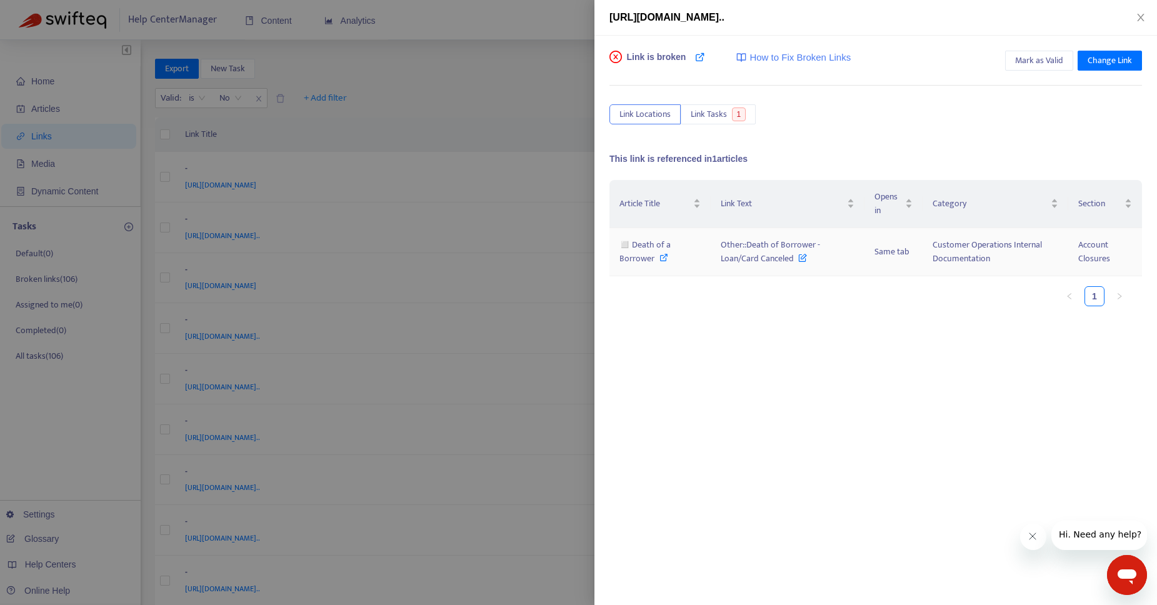
click at [664, 255] on icon at bounding box center [663, 257] width 9 height 9
drag, startPoint x: 727, startPoint y: 246, endPoint x: 790, endPoint y: 257, distance: 64.8
click at [790, 257] on td "Other::Death of Borrower - Loan/Card Canceled" at bounding box center [787, 252] width 154 height 48
copy span "Other::Death of Borrower - Loan/Card Canceled"
click at [828, 353] on div "Article Title Link Text Opens in Category Section ◻️ Death of a Borrower Other:…" at bounding box center [875, 305] width 532 height 250
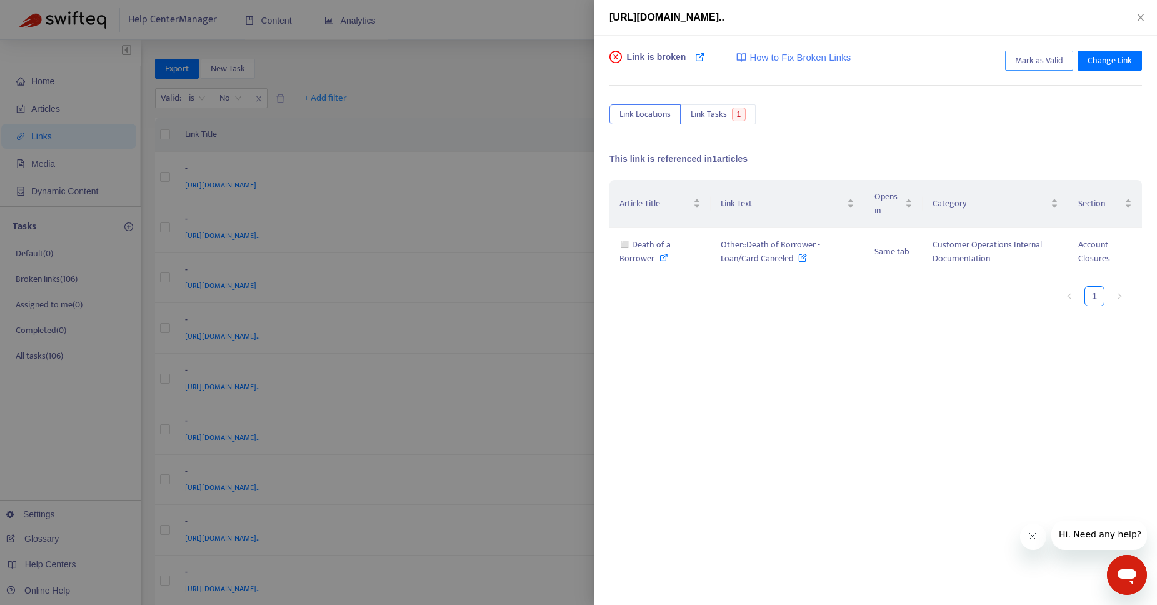
click at [1035, 63] on span "Mark as Valid" at bounding box center [1039, 61] width 48 height 14
click at [512, 132] on div at bounding box center [578, 302] width 1157 height 605
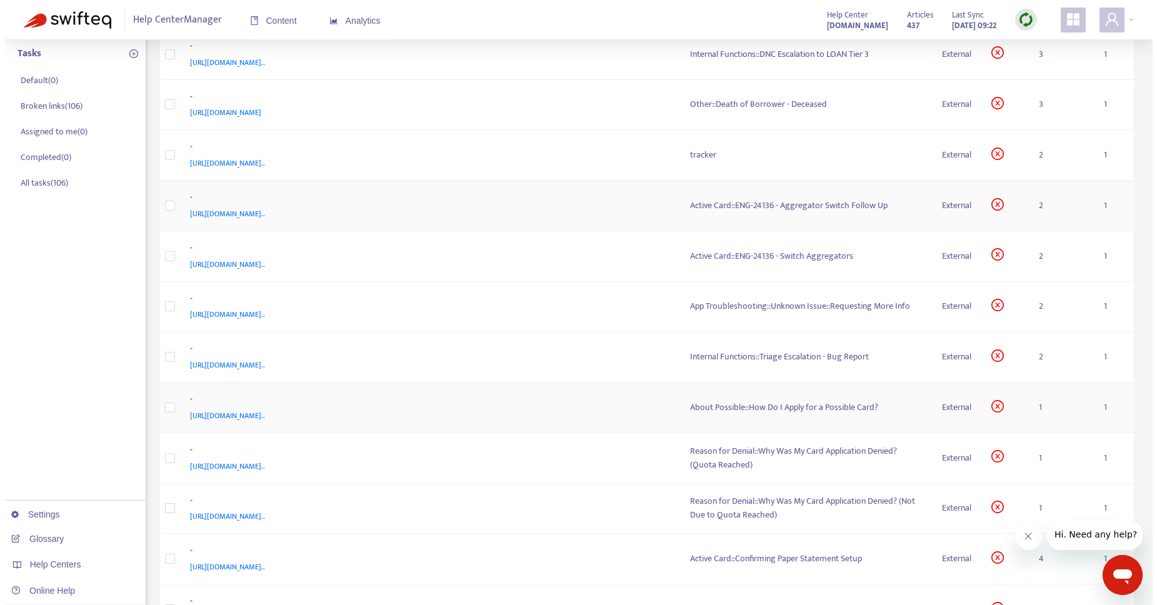
scroll to position [176, 0]
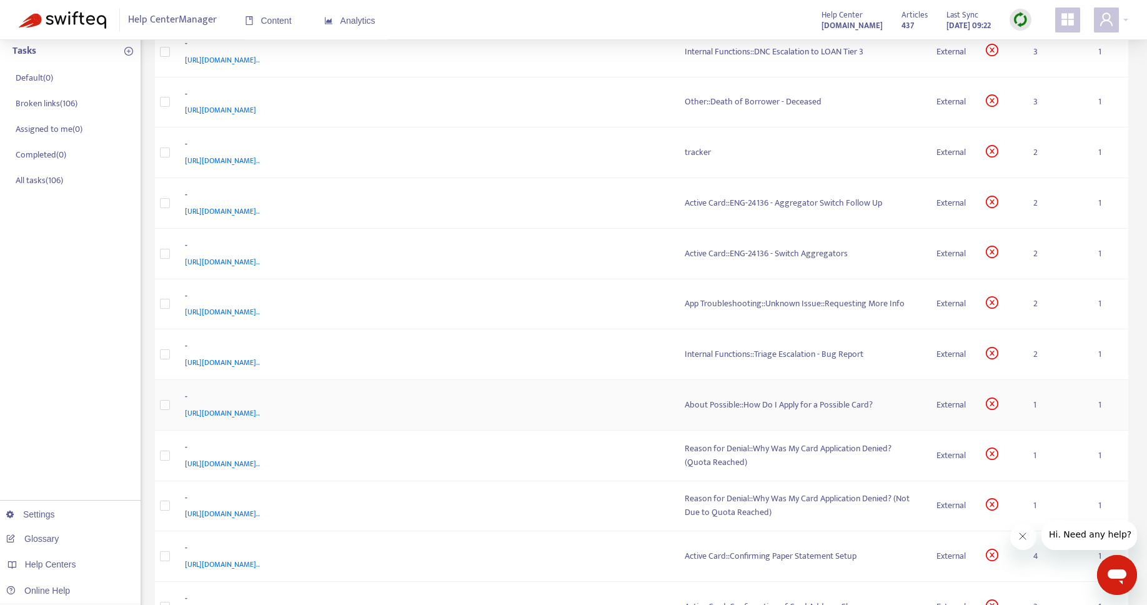
click at [722, 402] on div "About Possible::How Do I Apply for a Possible Card?" at bounding box center [801, 405] width 232 height 14
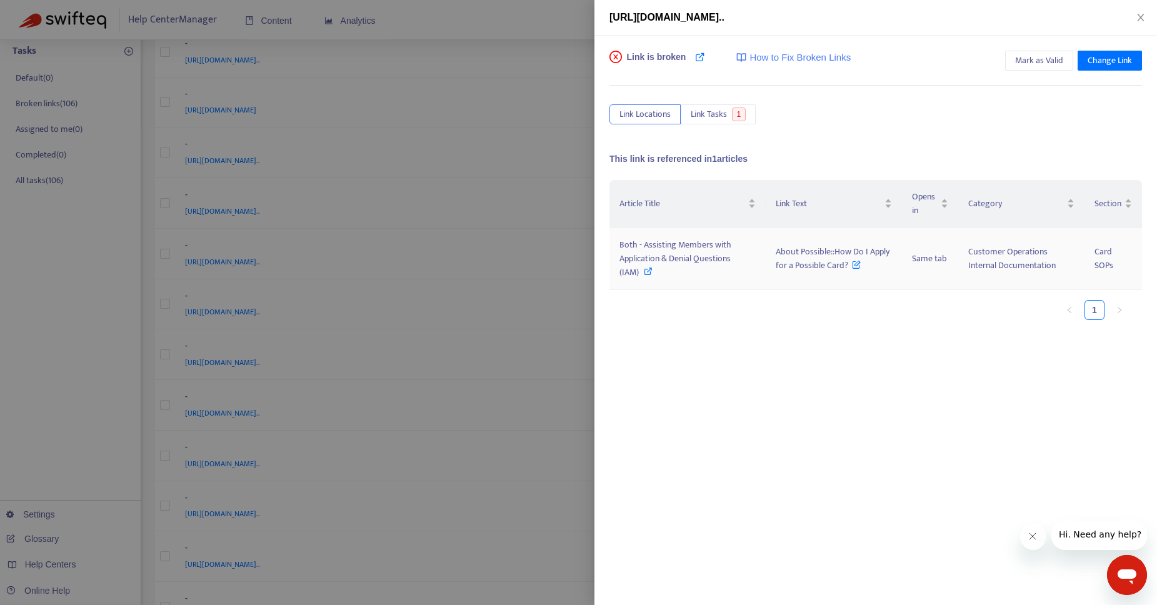
click at [645, 270] on icon at bounding box center [648, 271] width 9 height 9
drag, startPoint x: 772, startPoint y: 248, endPoint x: 850, endPoint y: 272, distance: 81.2
click at [850, 272] on td "About Possible::How Do I Apply for a Possible Card?" at bounding box center [833, 259] width 136 height 62
copy span "About Possible::How Do I Apply for a Possible Card?"
click at [1043, 62] on span "Mark as Valid" at bounding box center [1039, 61] width 48 height 14
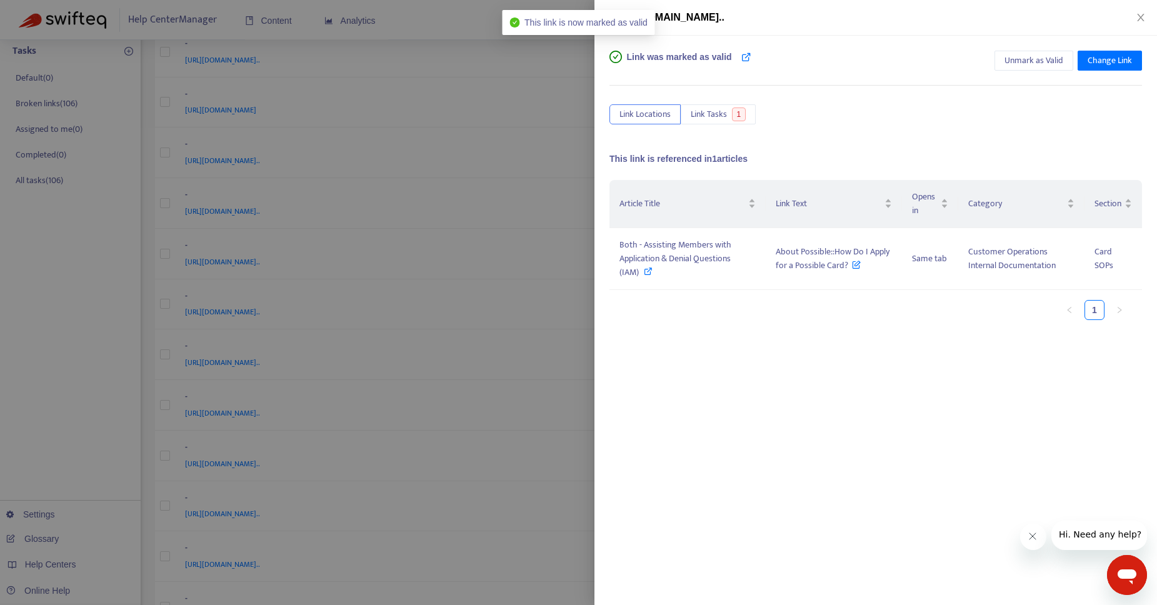
click at [386, 13] on div at bounding box center [578, 302] width 1157 height 605
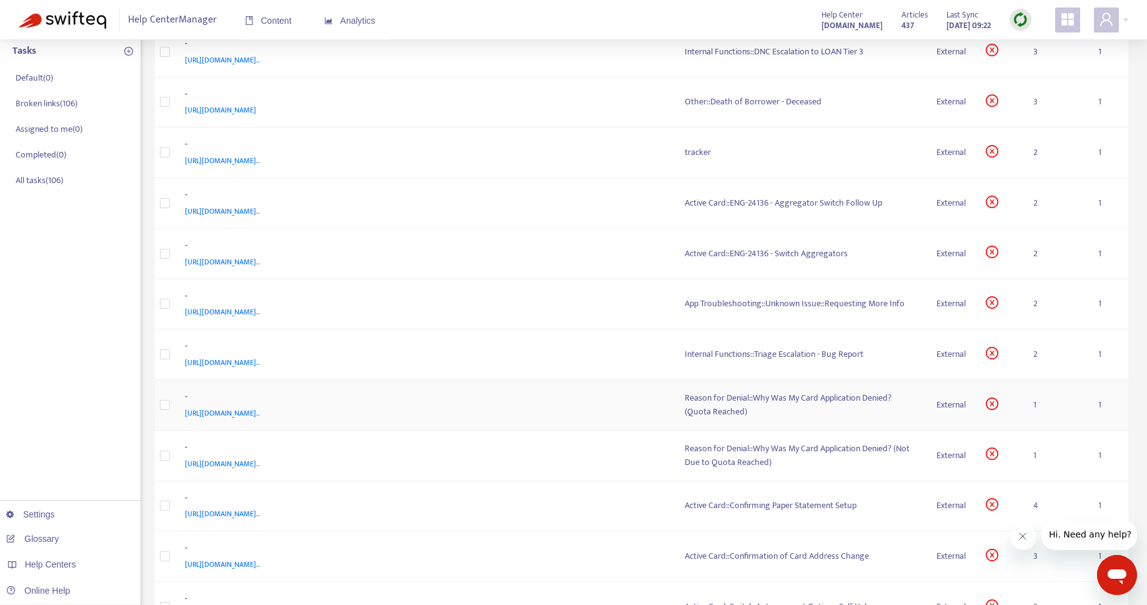
click at [724, 408] on div "Reason for Denial::Why Was My Card Application Denied? (Quota Reached)" at bounding box center [801, 404] width 232 height 27
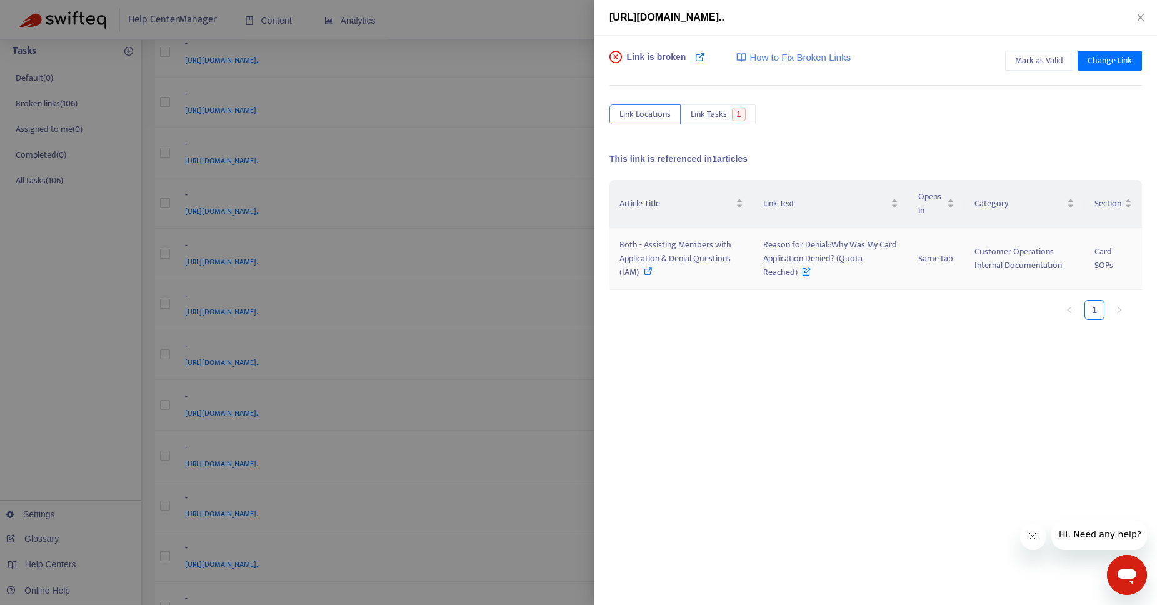
click at [645, 270] on icon at bounding box center [648, 271] width 9 height 9
drag, startPoint x: 770, startPoint y: 254, endPoint x: 799, endPoint y: 276, distance: 35.6
click at [799, 276] on span "Reason for Denial::Why Was My Card Application Denied? (Quota Reached)" at bounding box center [830, 258] width 134 height 42
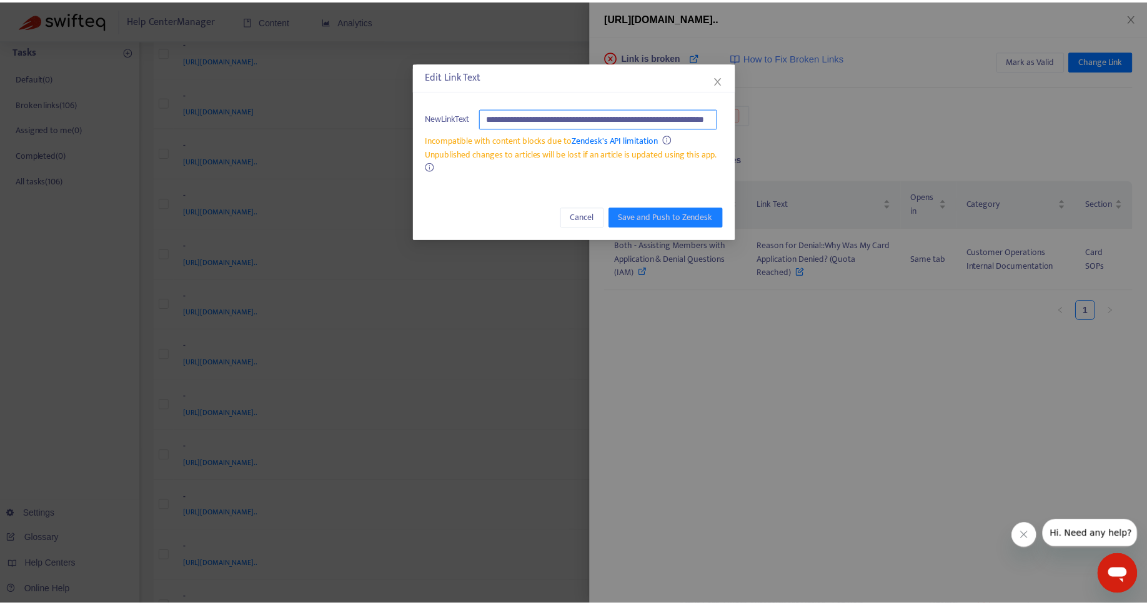
scroll to position [0, 0]
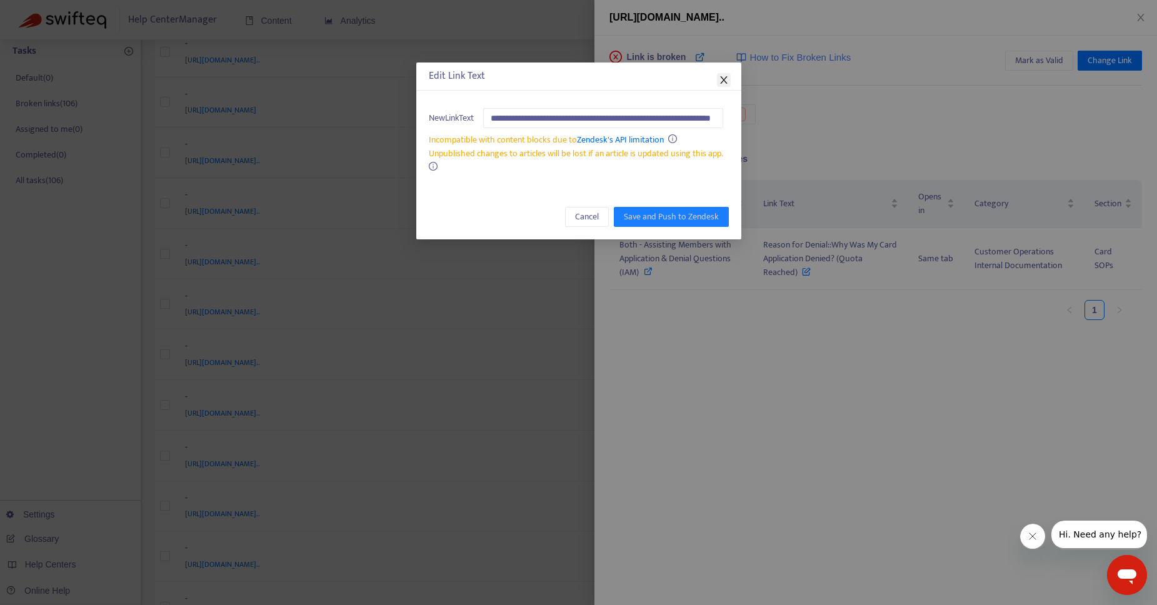
click at [727, 83] on icon "close" at bounding box center [724, 80] width 10 height 10
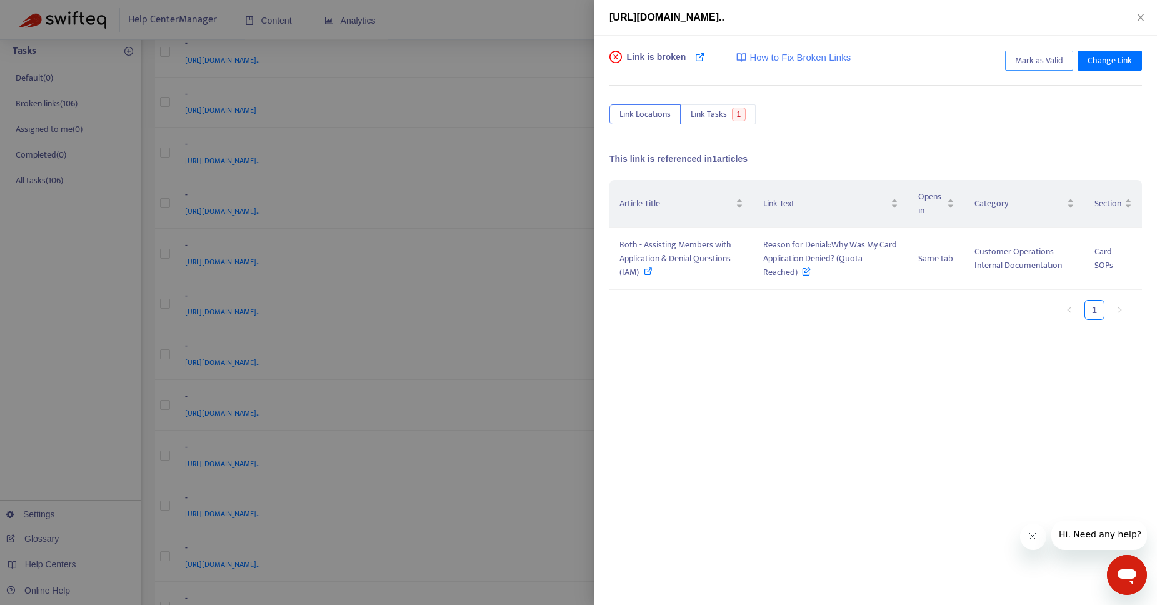
click at [1022, 64] on span "Mark as Valid" at bounding box center [1039, 61] width 48 height 14
drag, startPoint x: 763, startPoint y: 245, endPoint x: 795, endPoint y: 279, distance: 47.3
click at [795, 279] on td "Reason for Denial::Why Was My Card Application Denied? (Quota Reached)" at bounding box center [830, 259] width 155 height 62
copy span "Reason for Denial::Why Was My Card Application Denied? (Quota Reached)"
click at [645, 274] on icon at bounding box center [648, 271] width 9 height 9
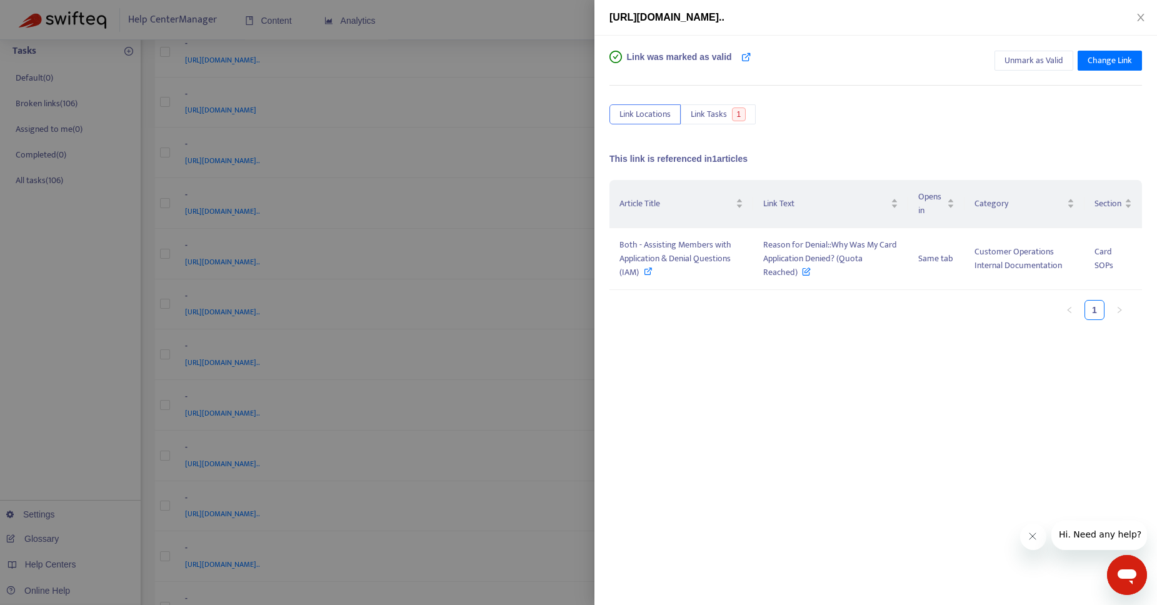
click at [562, 14] on div at bounding box center [578, 302] width 1157 height 605
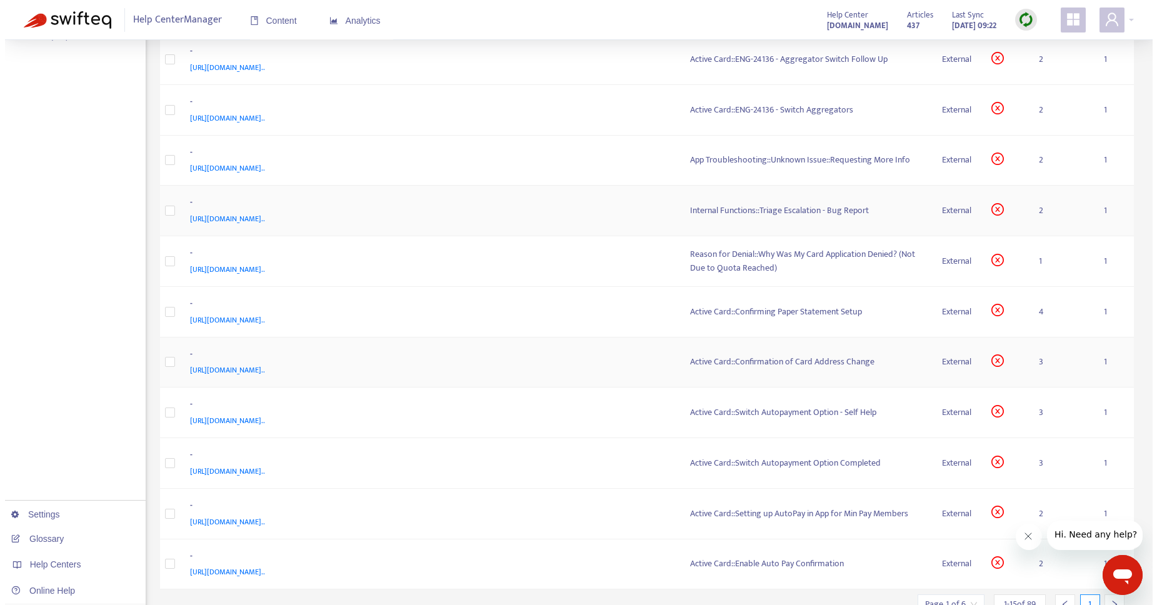
scroll to position [374, 0]
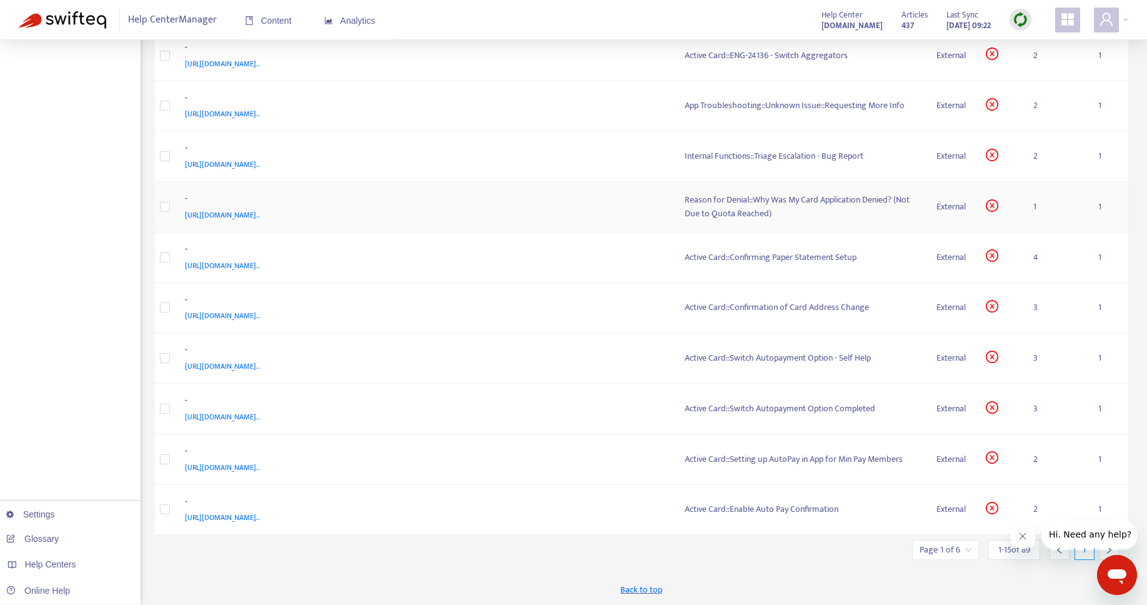
click at [746, 207] on div "Reason for Denial::Why Was My Card Application Denied? (Not Due to Quota Reache…" at bounding box center [801, 206] width 232 height 27
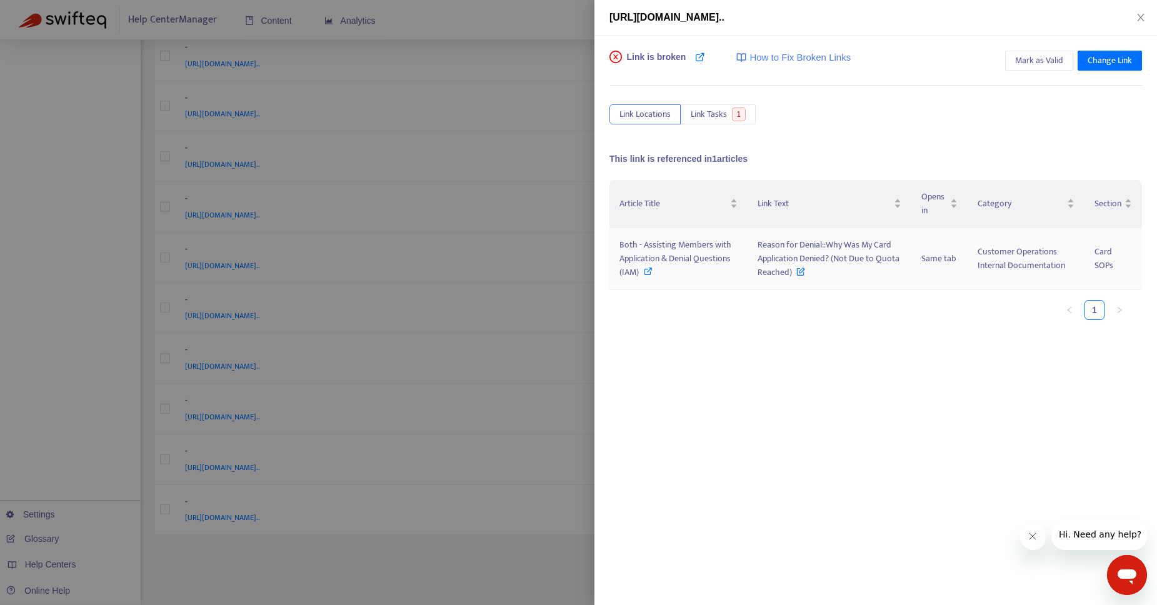
click at [650, 269] on icon at bounding box center [648, 271] width 9 height 9
drag, startPoint x: 756, startPoint y: 249, endPoint x: 792, endPoint y: 278, distance: 46.2
click at [792, 278] on td "Reason for Denial::Why Was My Card Application Denied? (Not Due to Quota Reache…" at bounding box center [829, 259] width 164 height 62
copy span "Reason for Denial::Why Was My Card Application Denied? (Not Due to Quota Reache…"
click at [753, 423] on div "Article Title Link Text Opens in Category Section Both - Assisting Members with…" at bounding box center [875, 305] width 532 height 250
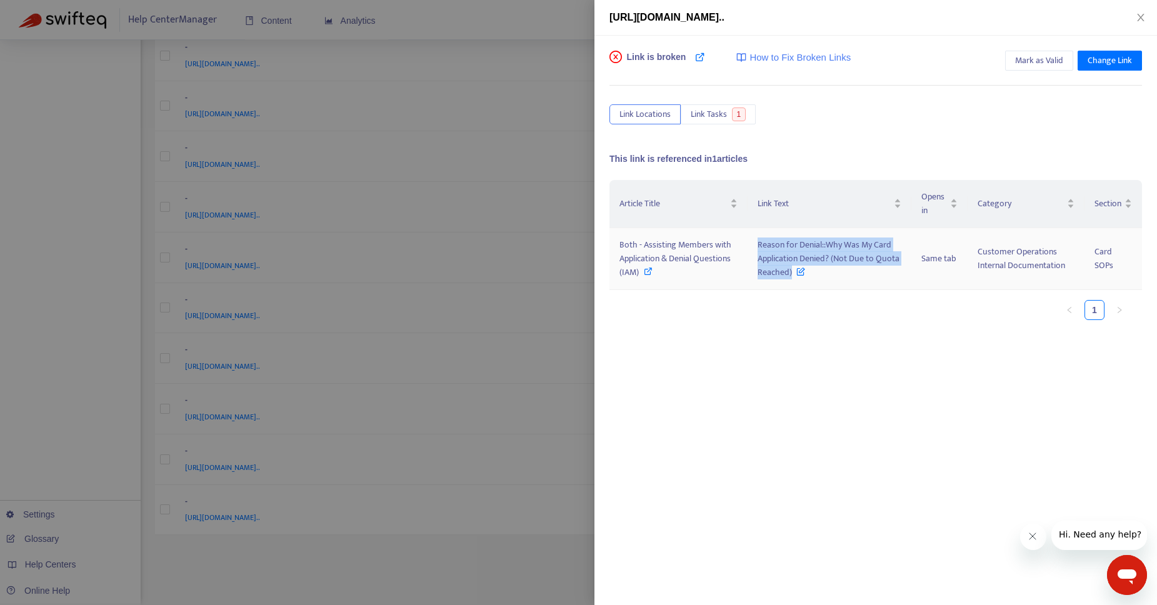
drag, startPoint x: 760, startPoint y: 243, endPoint x: 790, endPoint y: 277, distance: 46.0
click at [790, 277] on span "Reason for Denial::Why Was My Card Application Denied? (Not Due to Quota Reache…" at bounding box center [828, 258] width 142 height 42
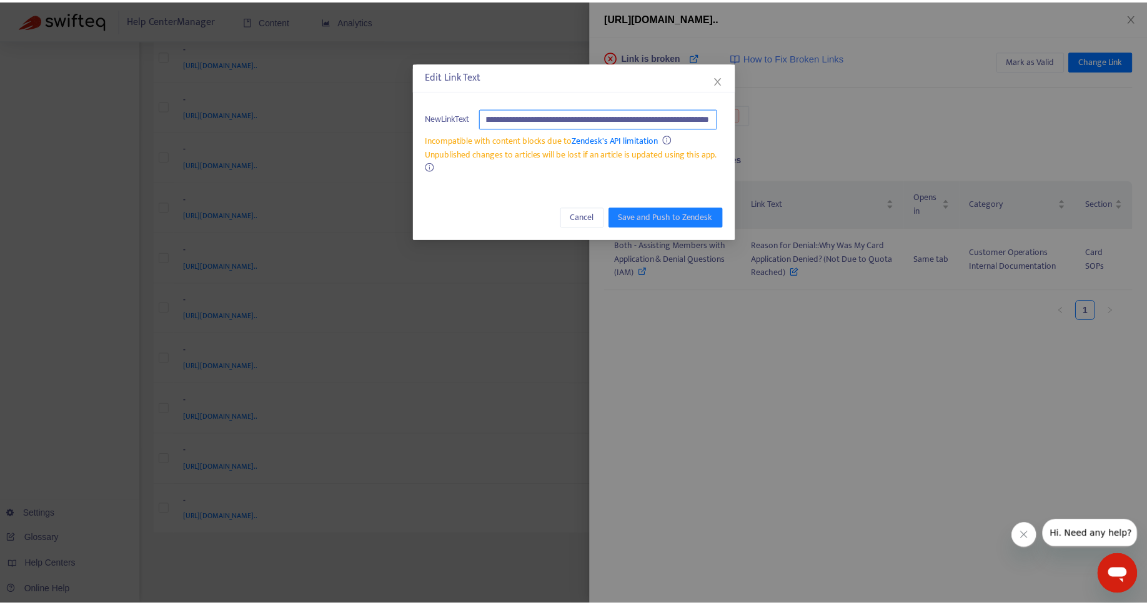
scroll to position [0, 0]
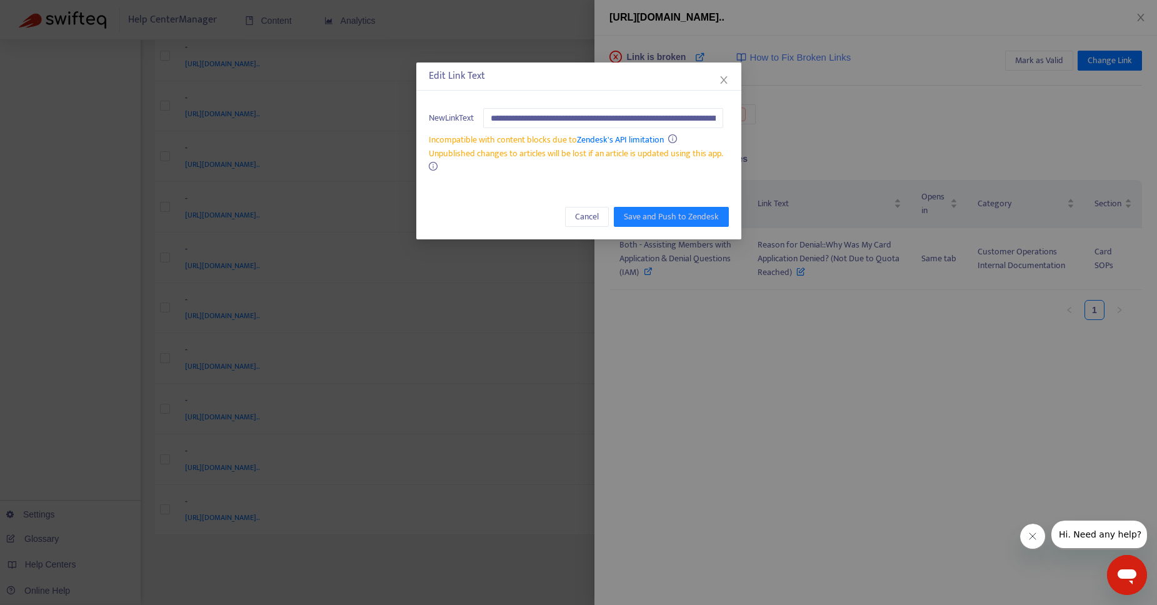
click at [844, 118] on div "**********" at bounding box center [578, 302] width 1157 height 605
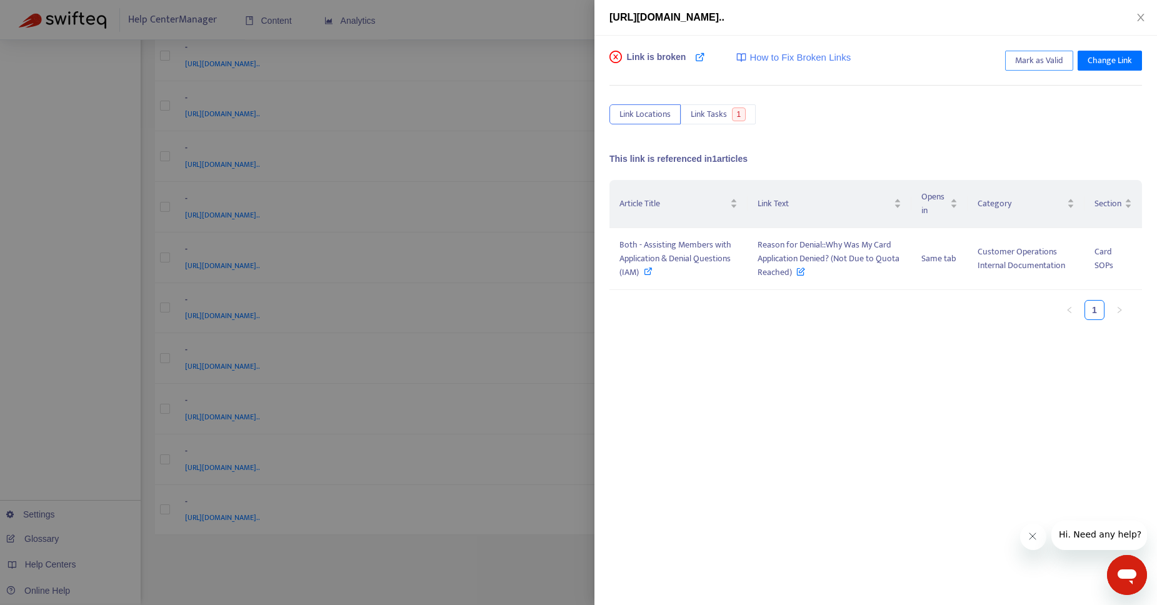
click at [1036, 61] on span "Mark as Valid" at bounding box center [1039, 61] width 48 height 14
click at [488, 26] on div at bounding box center [578, 302] width 1157 height 605
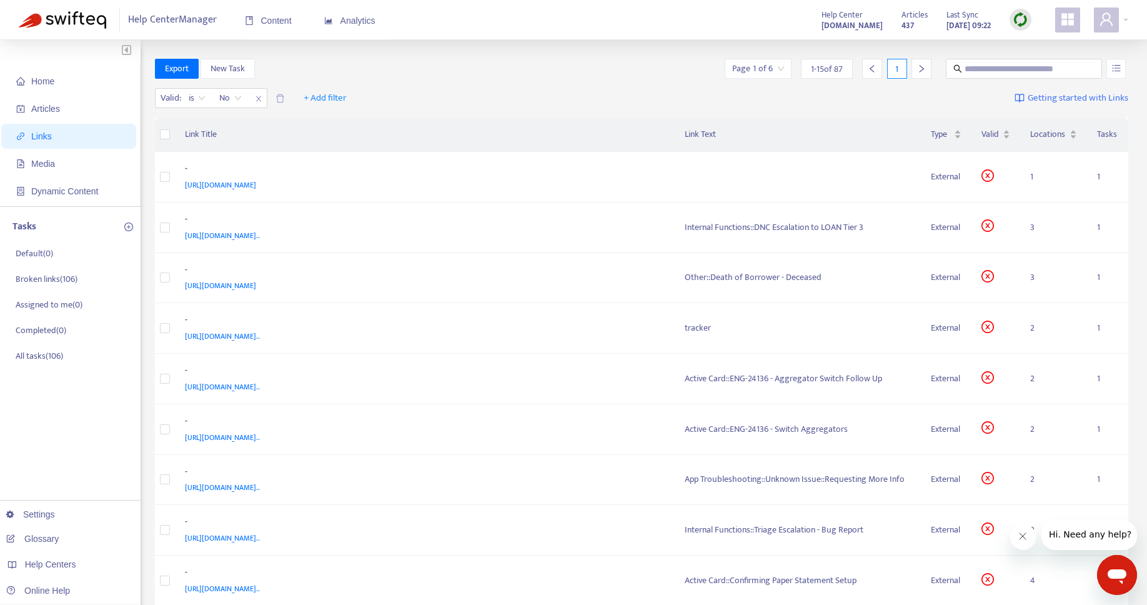
click at [927, 71] on div at bounding box center [922, 69] width 20 height 20
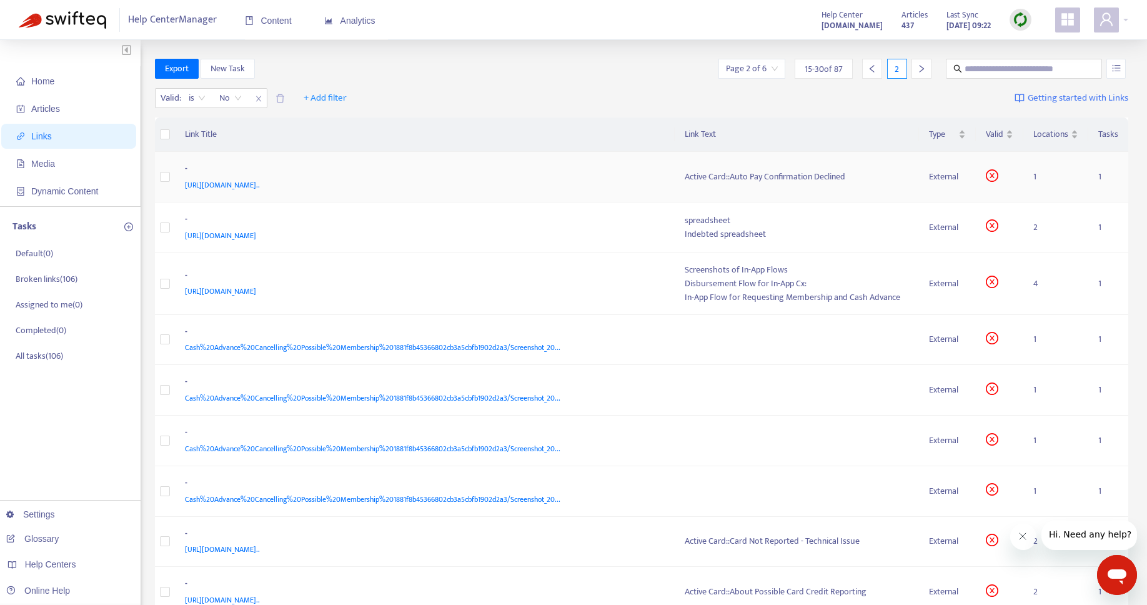
click at [778, 174] on div "Active Card::Auto Pay Confirmation Declined" at bounding box center [797, 177] width 225 height 14
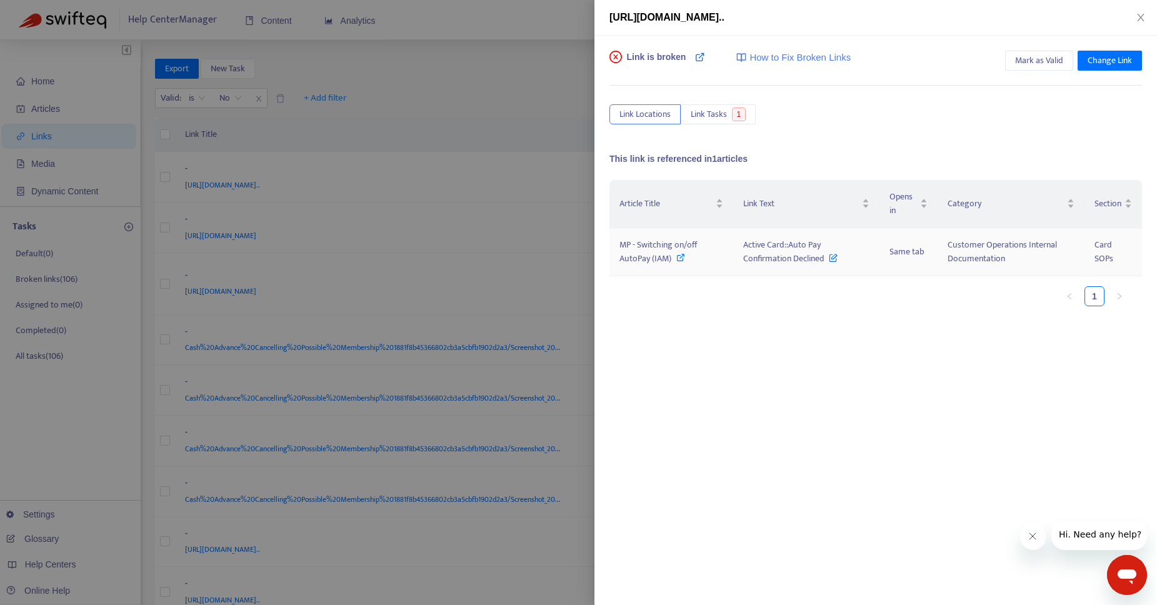
click at [680, 257] on icon at bounding box center [680, 257] width 9 height 9
drag, startPoint x: 743, startPoint y: 247, endPoint x: 822, endPoint y: 266, distance: 80.9
click at [822, 266] on td "Active Card::Auto Pay Confirmation Declined" at bounding box center [806, 252] width 146 height 48
copy span "Active Card::Auto Pay Confirmation Declined"
click at [782, 406] on div "Article Title Link Text Opens in Category Section MP - Switching on/off AutoPay…" at bounding box center [875, 305] width 532 height 250
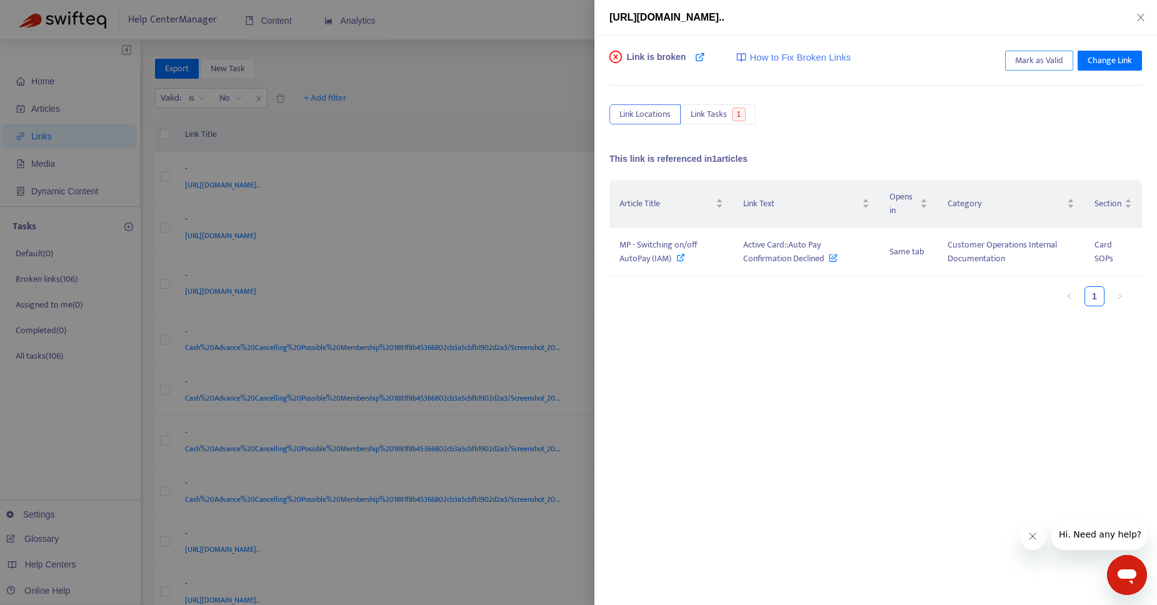
click at [1040, 59] on span "Mark as Valid" at bounding box center [1039, 61] width 48 height 14
click at [484, 61] on div at bounding box center [578, 302] width 1157 height 605
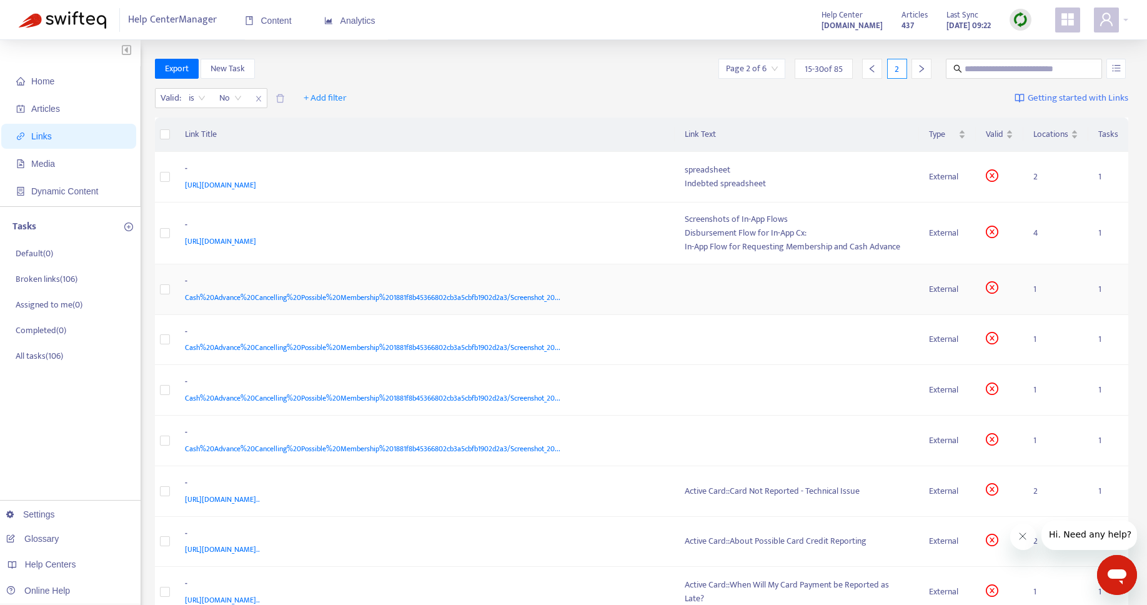
click at [853, 285] on td at bounding box center [797, 289] width 245 height 51
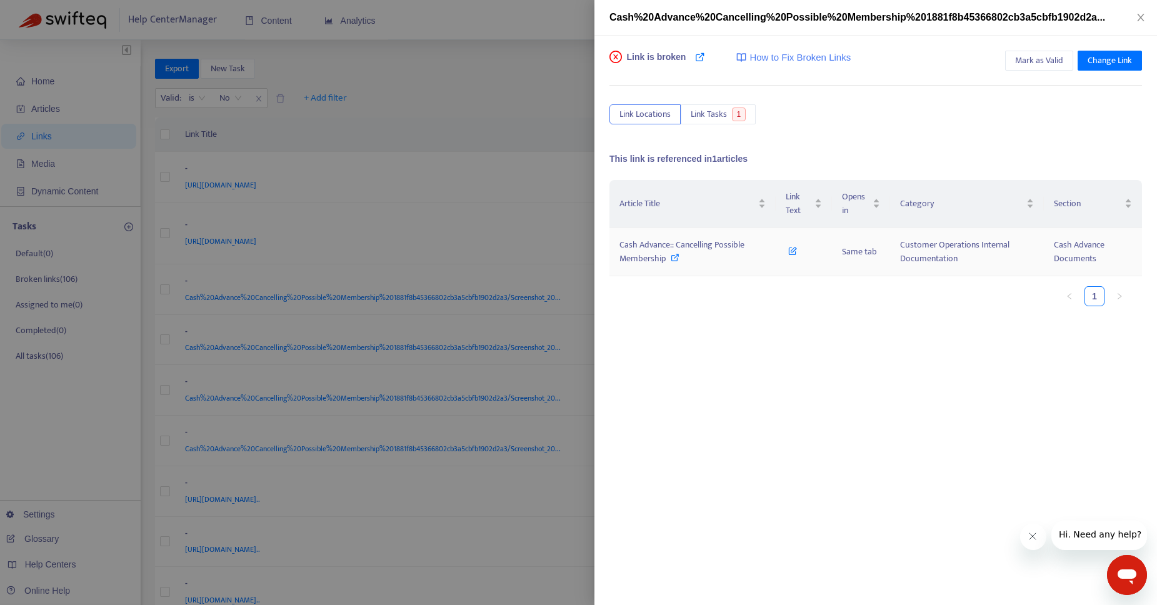
click at [673, 257] on icon at bounding box center [674, 257] width 9 height 9
click at [790, 251] on icon at bounding box center [792, 248] width 9 height 14
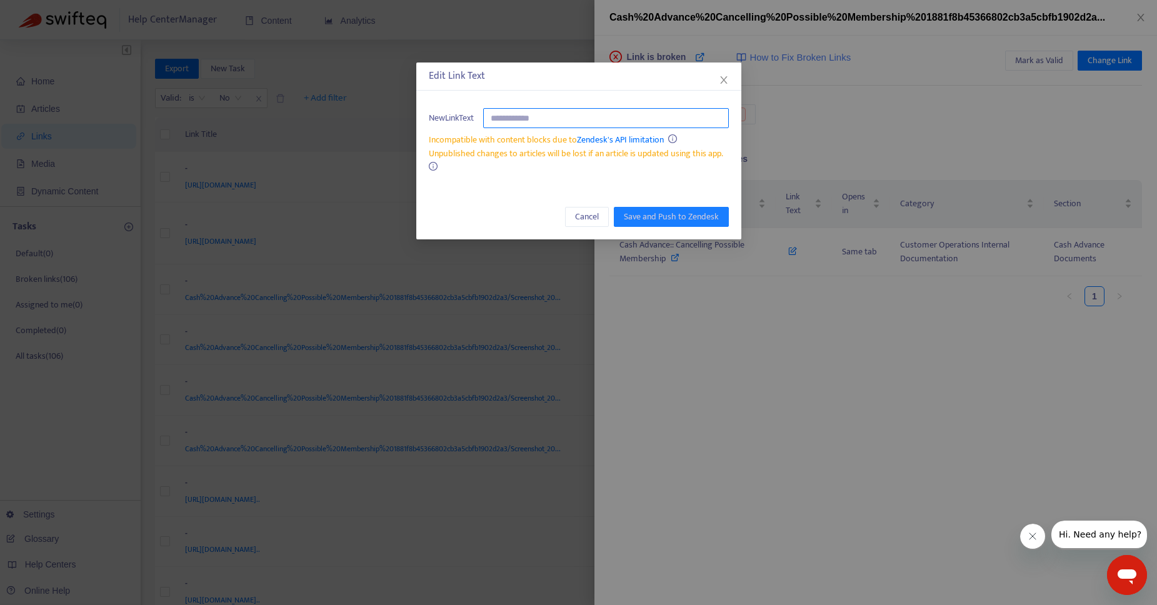
click at [649, 117] on input "text" at bounding box center [606, 118] width 246 height 20
click at [717, 81] on span "Close" at bounding box center [724, 80] width 14 height 10
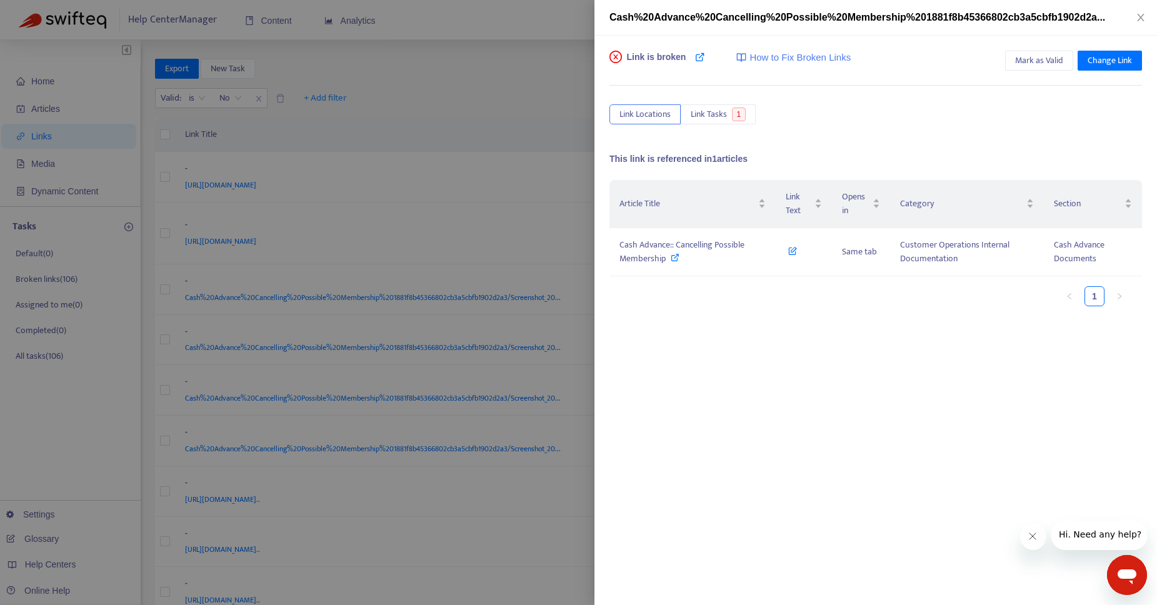
click at [483, 102] on div at bounding box center [578, 302] width 1157 height 605
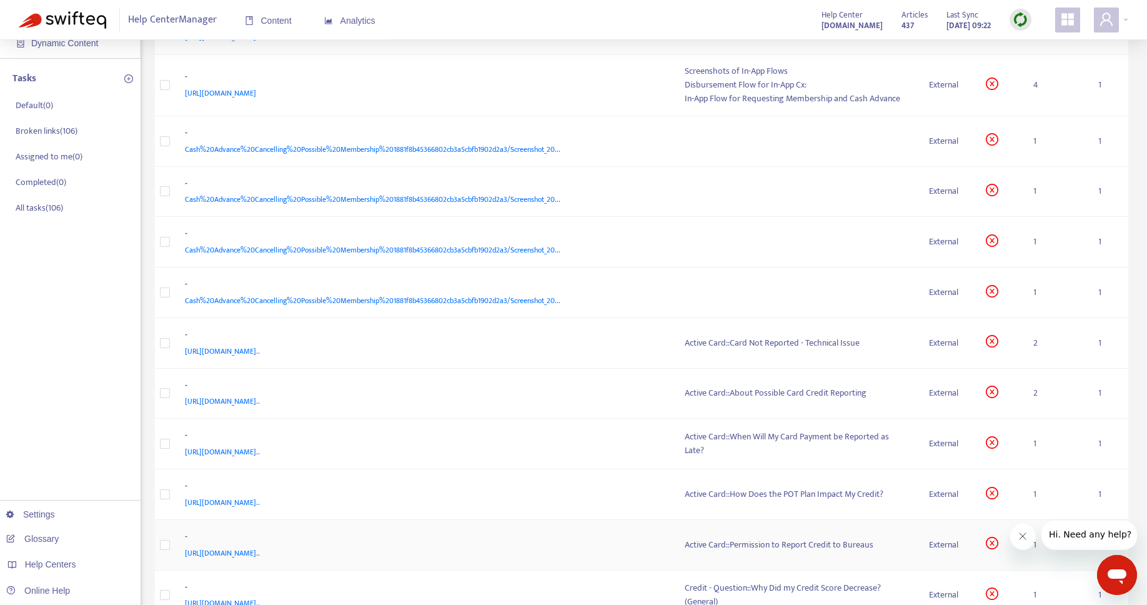
scroll to position [296, 0]
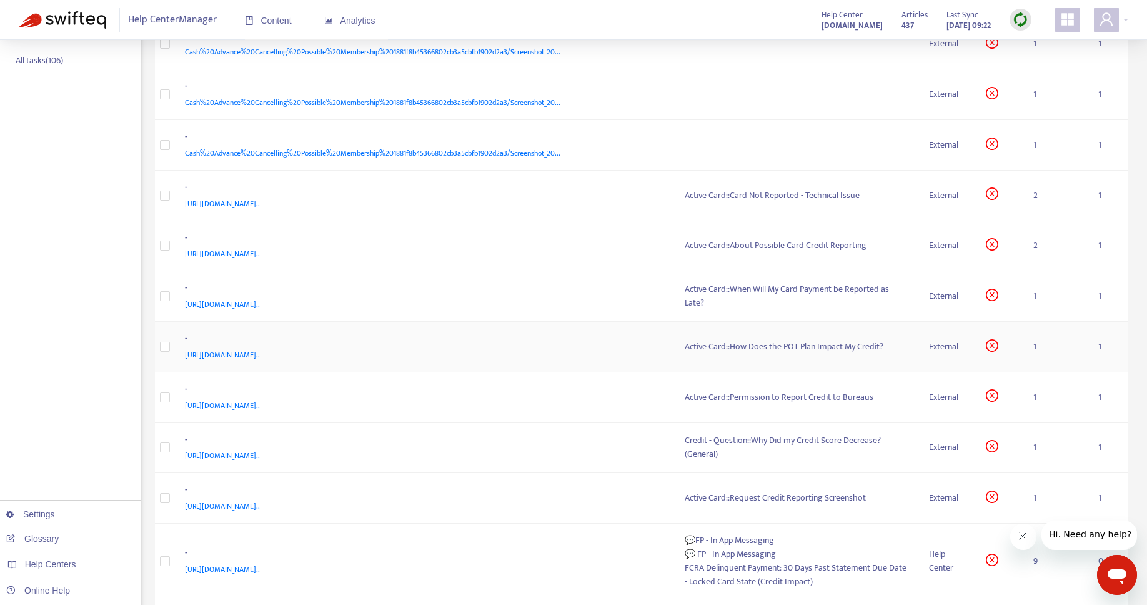
click at [765, 351] on div "Active Card::How Does the POT Plan Impact My Credit?" at bounding box center [797, 347] width 225 height 14
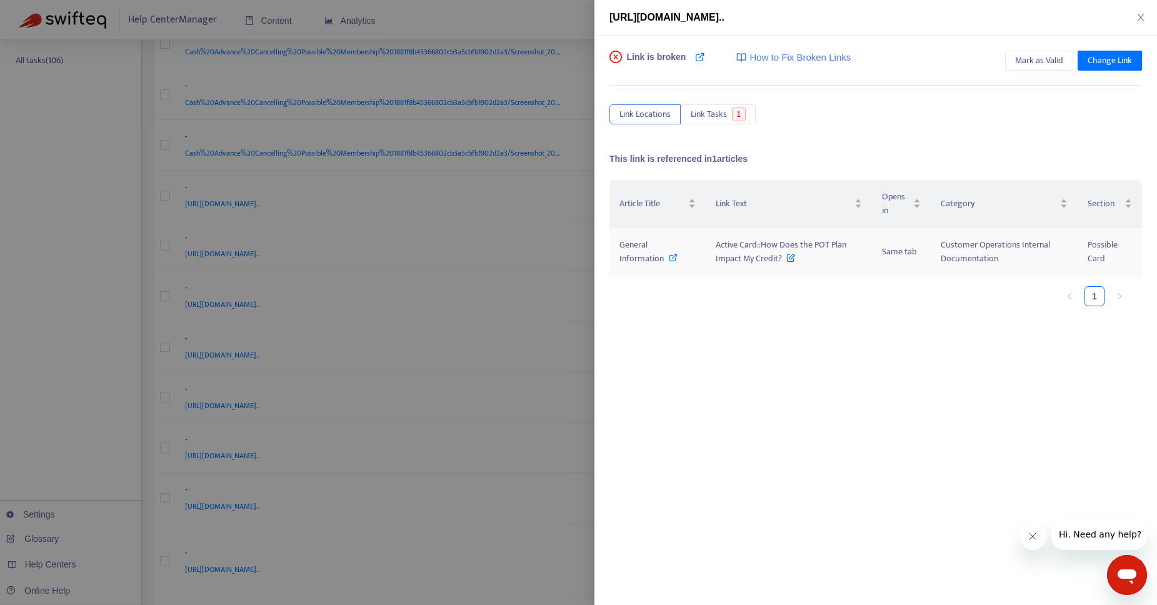
click at [671, 256] on icon at bounding box center [673, 257] width 9 height 9
click at [486, 16] on div at bounding box center [578, 302] width 1157 height 605
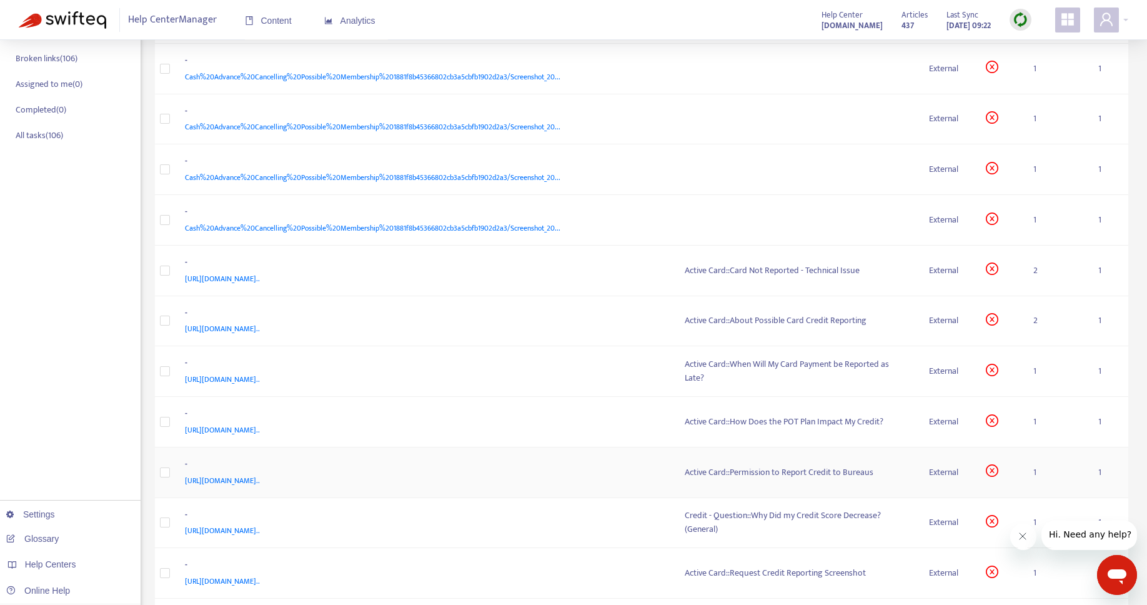
scroll to position [321, 0]
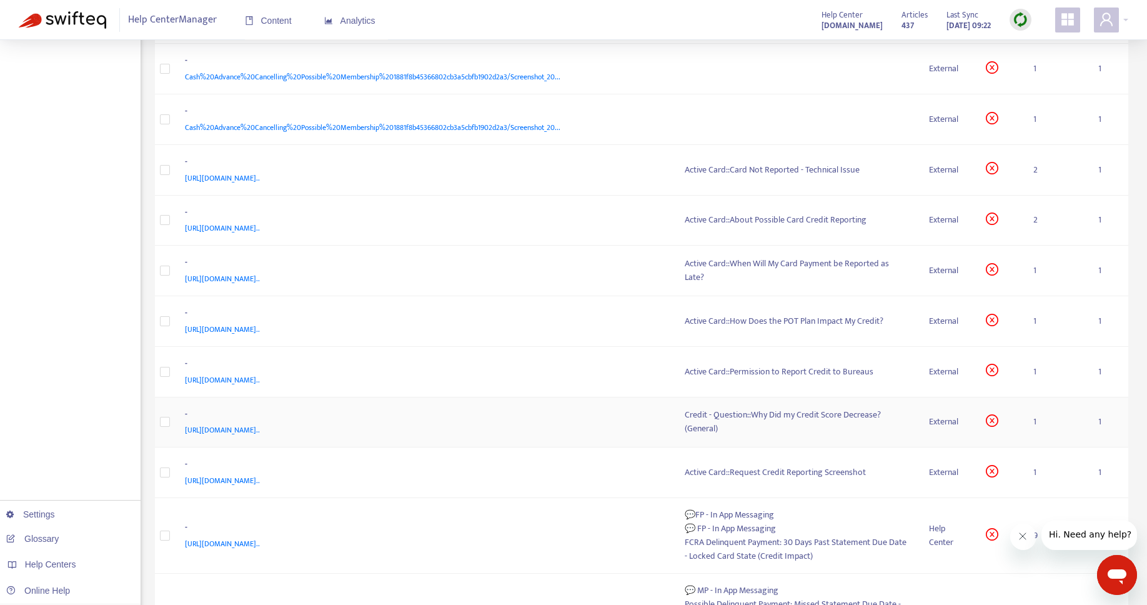
click at [792, 410] on div "Credit - Question::Why Did my Credit Score Decrease? (General)" at bounding box center [797, 421] width 225 height 27
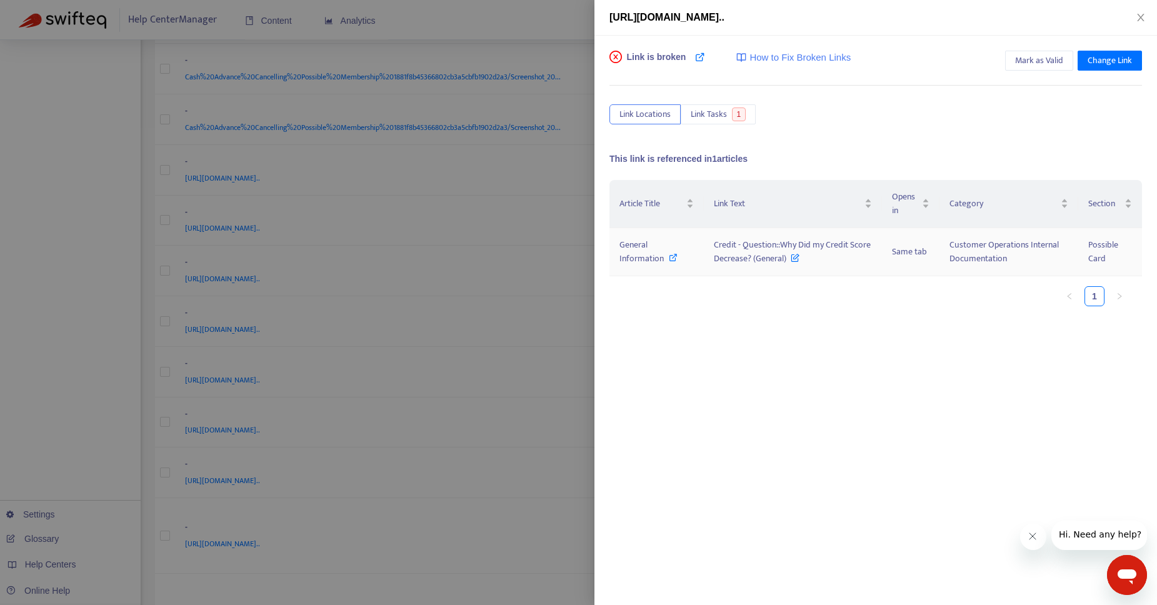
click at [670, 256] on icon at bounding box center [673, 257] width 9 height 9
click at [546, 26] on div at bounding box center [578, 302] width 1157 height 605
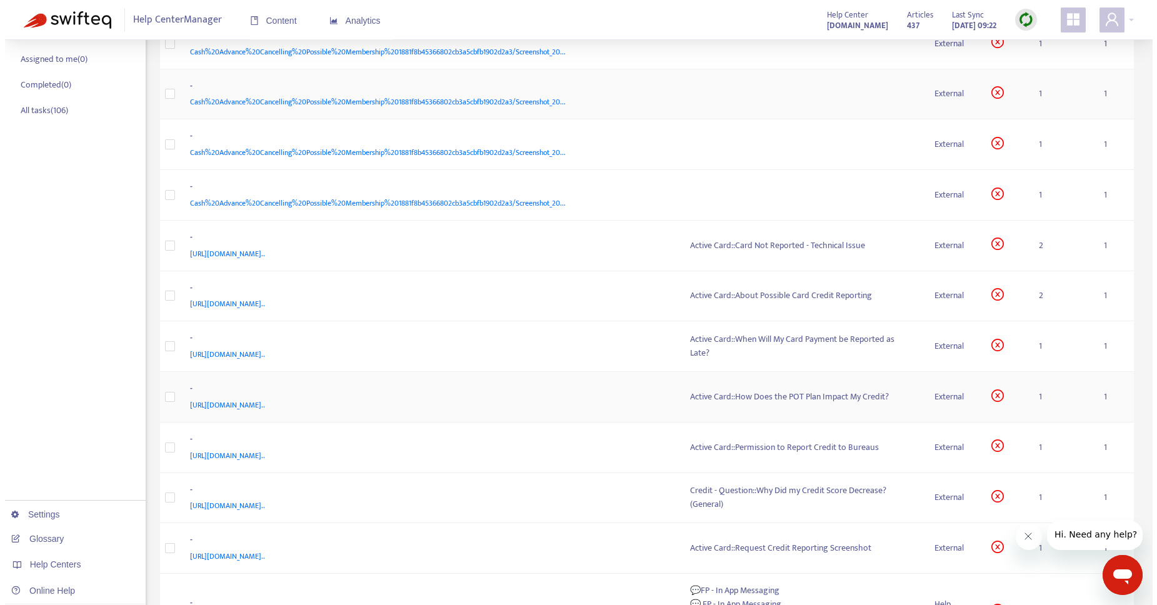
scroll to position [0, 0]
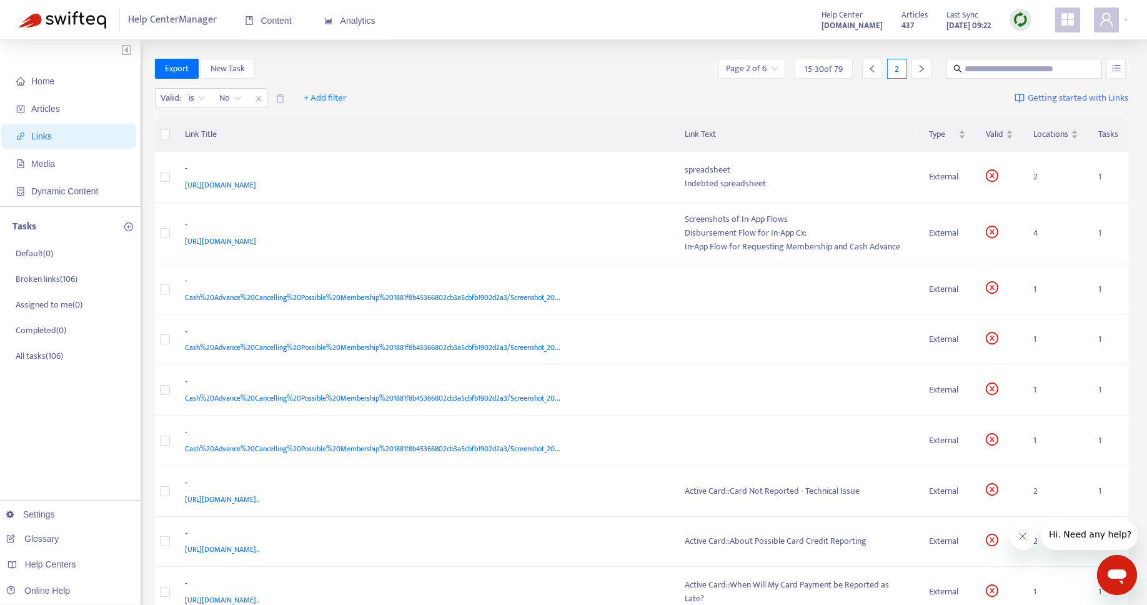
click at [930, 68] on div at bounding box center [922, 69] width 20 height 20
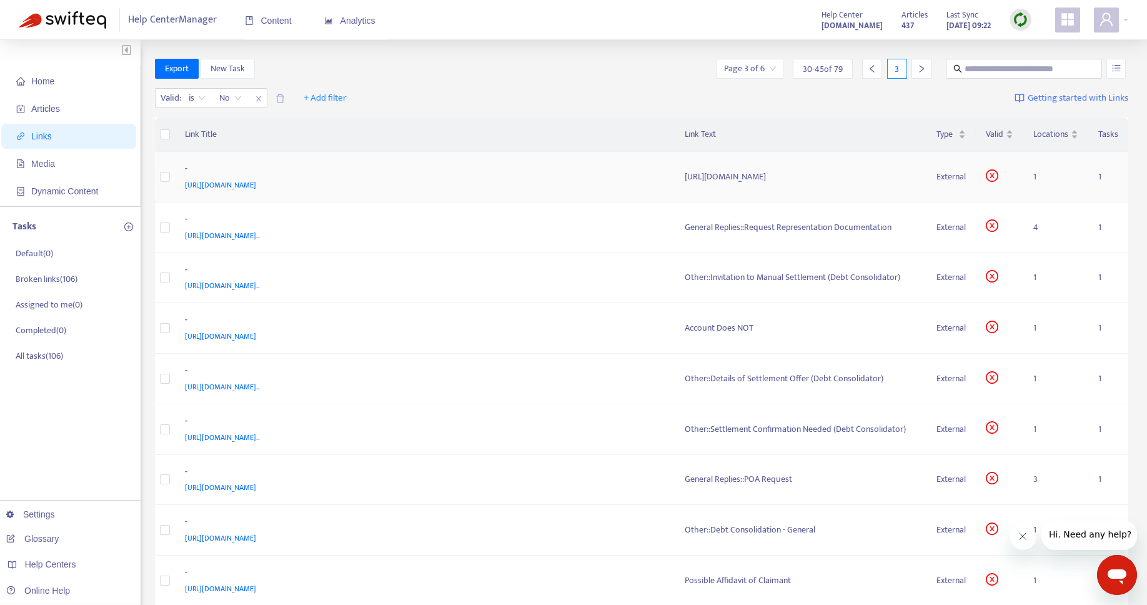
click at [751, 179] on div "https://www.fdic.gov/consumer-resource-center/2021-12/overdraft-and-account-fees" at bounding box center [801, 177] width 232 height 14
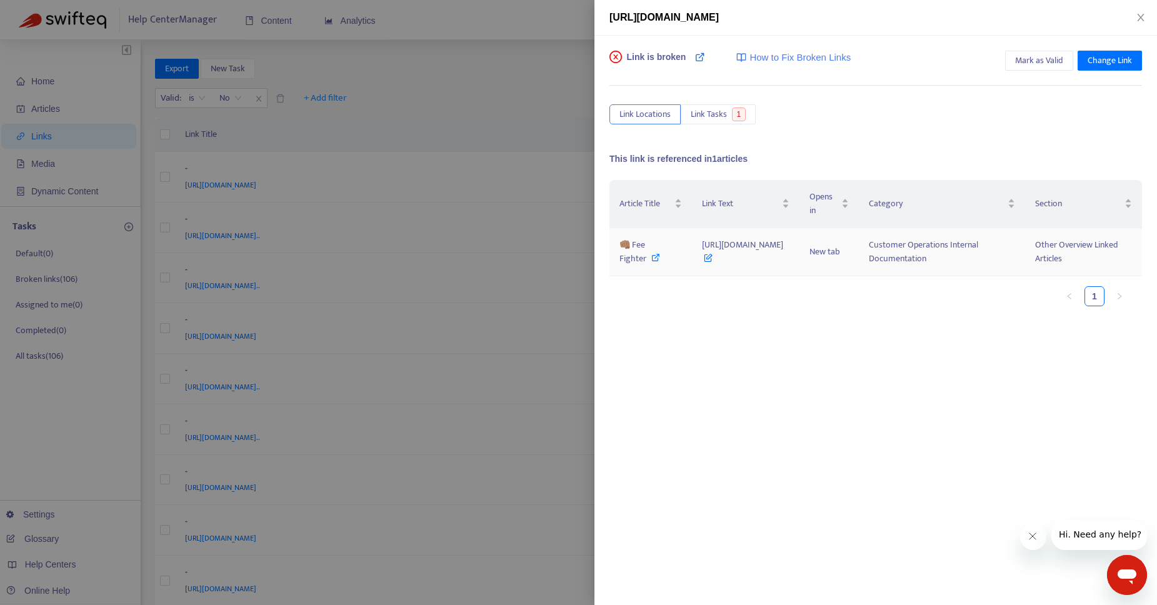
click at [660, 257] on div "👊🏽 Fee Fighter" at bounding box center [650, 251] width 62 height 27
click at [503, 73] on div at bounding box center [578, 302] width 1157 height 605
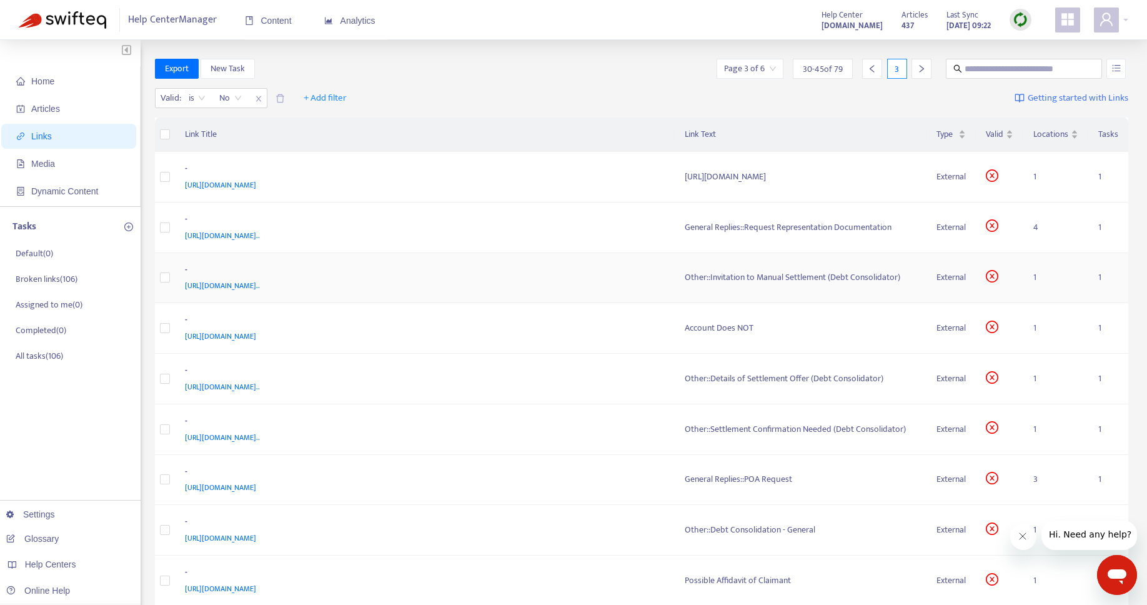
click at [778, 272] on div "Other::Invitation to Manual Settlement (Debt Consolidator)" at bounding box center [801, 278] width 232 height 14
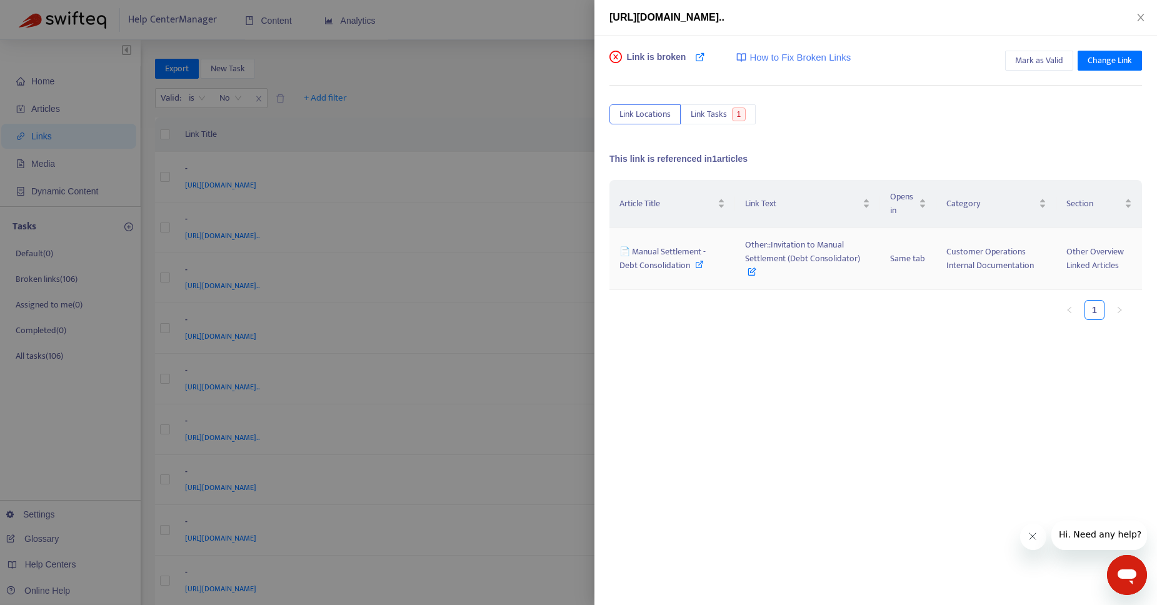
click at [697, 263] on icon at bounding box center [699, 264] width 9 height 9
